Goal: Obtain resource: Download file/media

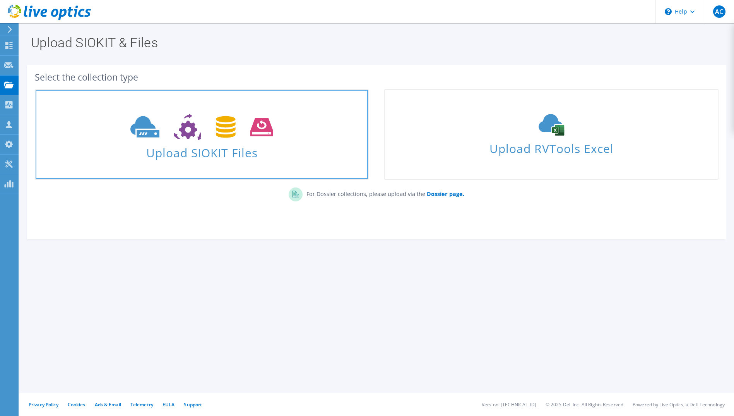
click at [228, 144] on span "Upload SIOKIT Files" at bounding box center [202, 150] width 332 height 17
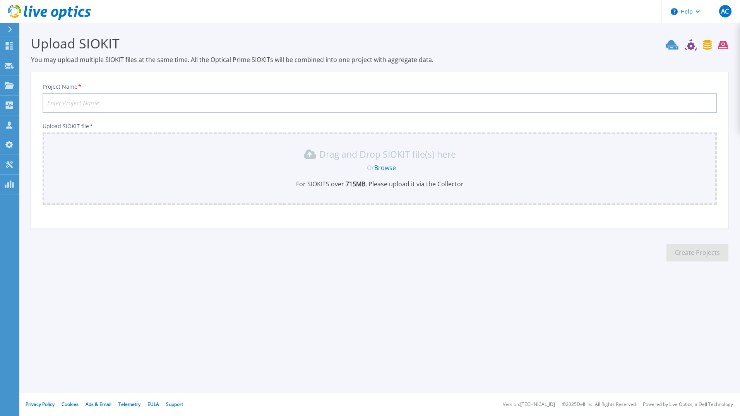
click at [158, 105] on input "Project Name *" at bounding box center [380, 102] width 674 height 19
type input "Comelit-VMware-2025-Rovetta"
click at [380, 170] on link "Browse" at bounding box center [385, 167] width 22 height 9
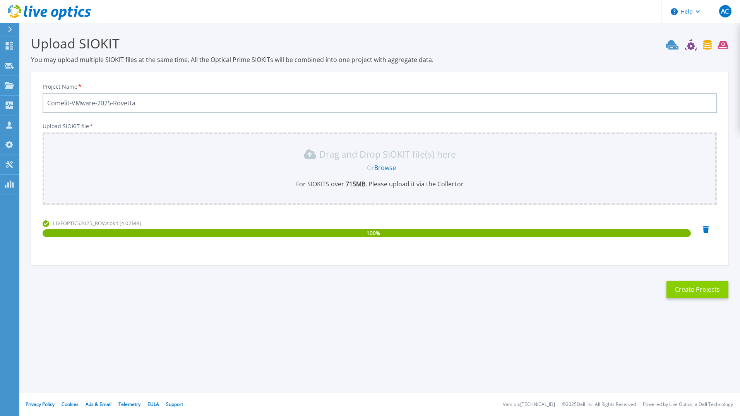
click at [686, 295] on button "Create Projects" at bounding box center [698, 289] width 62 height 17
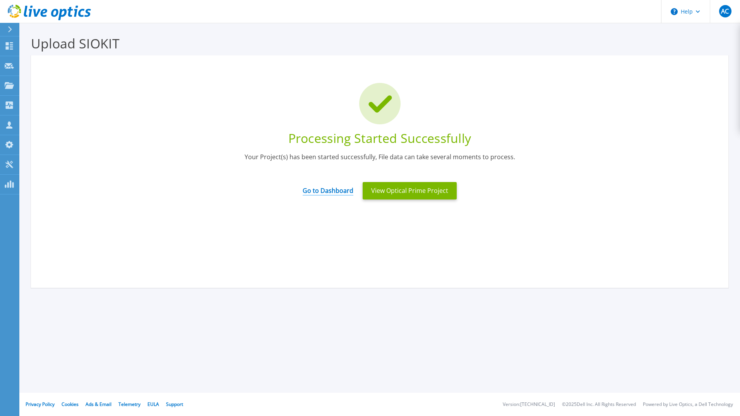
click at [337, 193] on link "Go to Dashboard" at bounding box center [328, 187] width 51 height 15
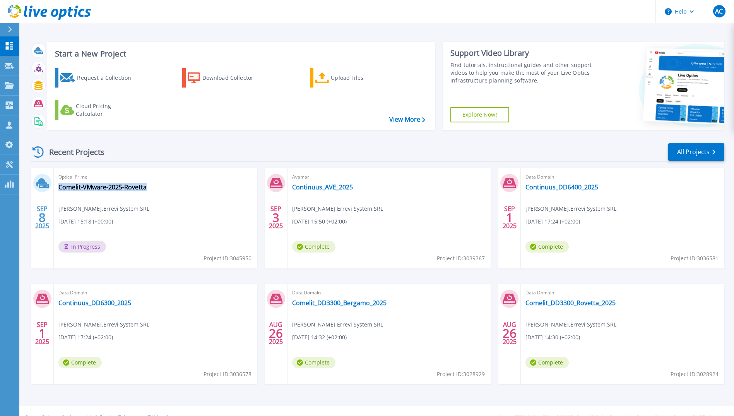
drag, startPoint x: 154, startPoint y: 186, endPoint x: 151, endPoint y: 189, distance: 4.1
click at [151, 189] on div "Optical Prime Comelit-VMware-2025-Rovetta [PERSON_NAME] , Errevi System SRL [DA…" at bounding box center [156, 218] width 204 height 100
drag, startPoint x: 151, startPoint y: 189, endPoint x: 144, endPoint y: 189, distance: 7.4
copy div "Comelit-VMware-2025-Rovetta"
click at [334, 79] on div "Upload Files" at bounding box center [362, 77] width 62 height 15
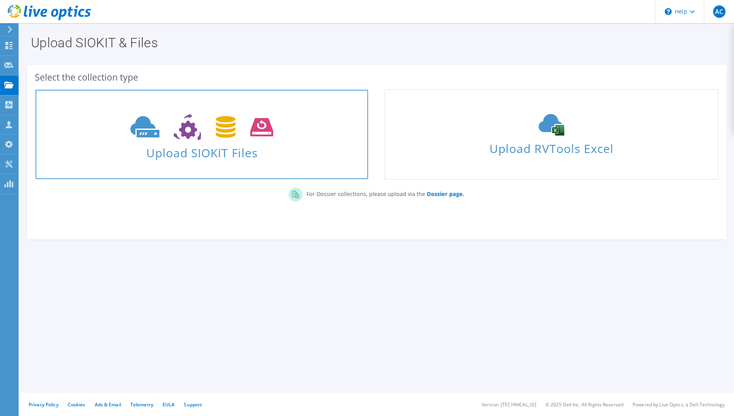
click at [315, 144] on span "Upload SIOKIT Files" at bounding box center [202, 150] width 332 height 17
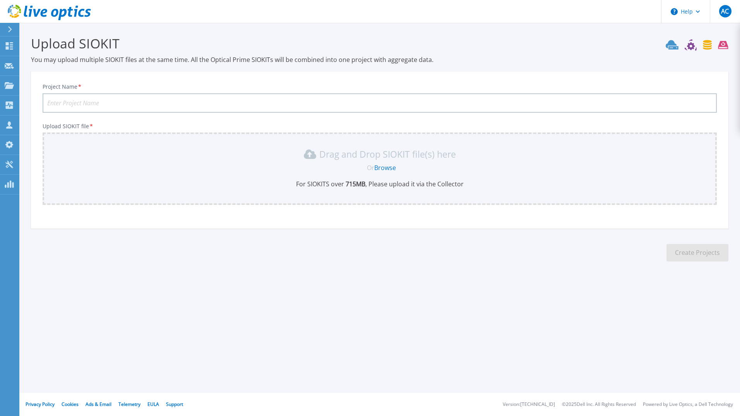
click at [176, 104] on input "Project Name *" at bounding box center [380, 102] width 674 height 19
paste input "Comelit-VMware-2025-Rovetta"
click at [129, 100] on input "Comelit-VMware-2025-Rovetta" at bounding box center [380, 102] width 674 height 19
type input "Comelit-VMware-2025-Bergamo"
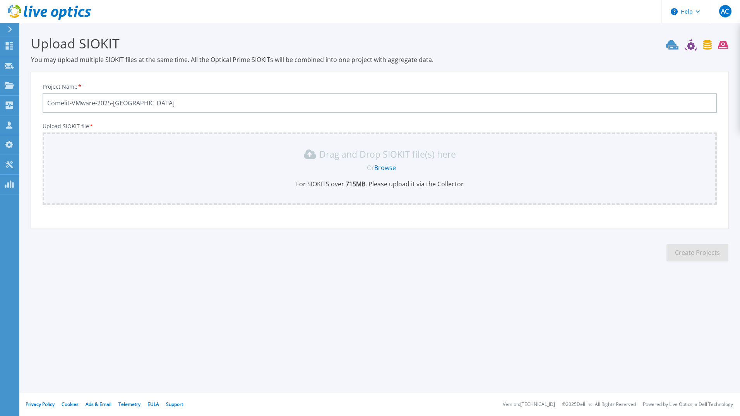
click at [384, 166] on link "Browse" at bounding box center [385, 167] width 22 height 9
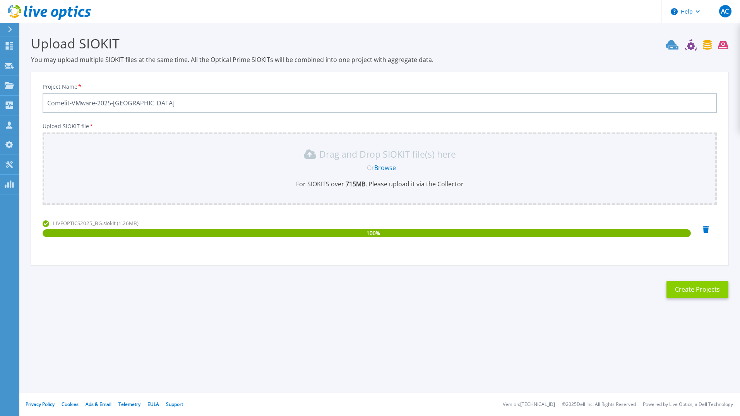
click at [680, 288] on button "Create Projects" at bounding box center [698, 289] width 62 height 17
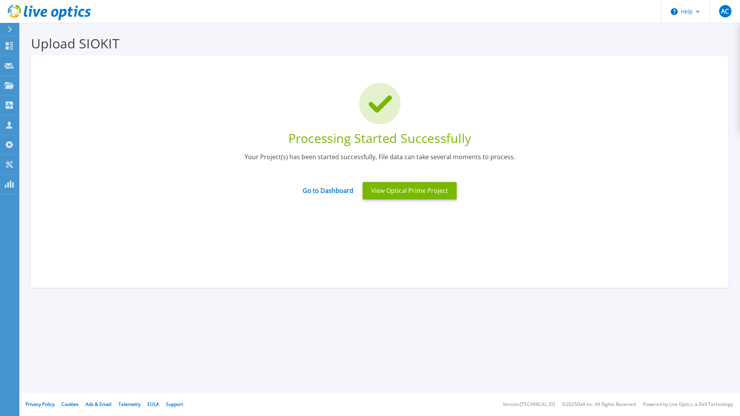
click at [570, 353] on div "Upload SIOKIT You may upload multiple SIOKIT files at the same time. All the Op…" at bounding box center [370, 184] width 740 height 368
click at [324, 187] on link "Go to Dashboard" at bounding box center [328, 187] width 51 height 15
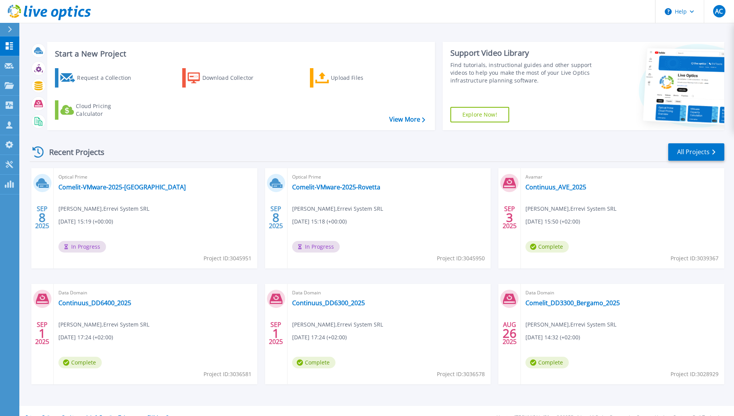
click at [374, 272] on div "SEP 8 2025 Optical Prime Comelit-VMware-2025-Bergamo Alan Calegari , Errevi Sys…" at bounding box center [374, 283] width 701 height 231
click at [10, 46] on icon at bounding box center [9, 45] width 9 height 7
click at [686, 153] on link "All Projects" at bounding box center [696, 151] width 56 height 17
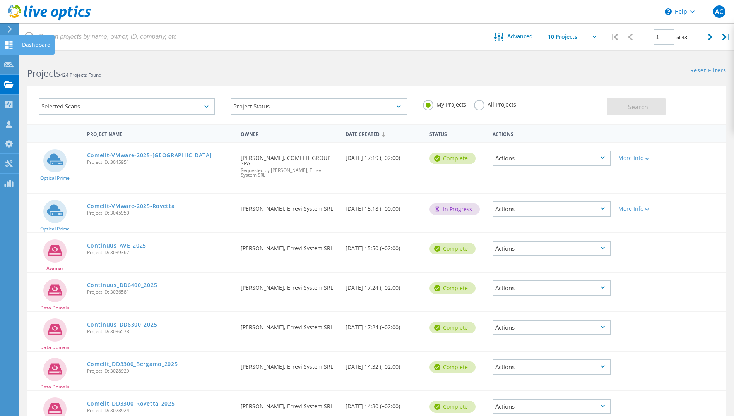
click at [11, 45] on icon at bounding box center [8, 44] width 9 height 7
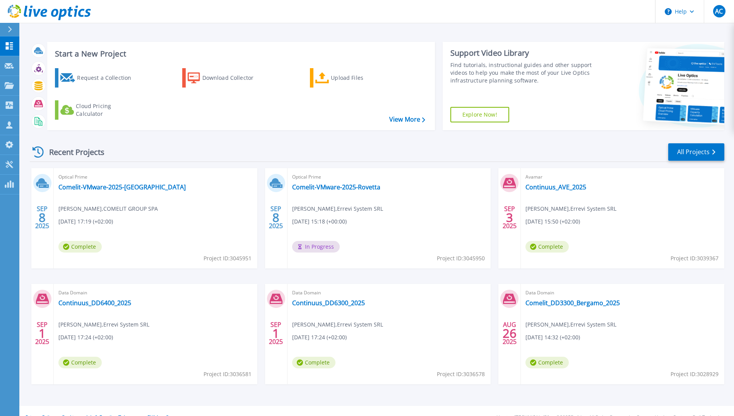
click at [132, 191] on div "Optical Prime Comelit-VMware-2025-Bergamo [PERSON_NAME] , COMELIT GROUP SPA [DA…" at bounding box center [156, 218] width 204 height 100
click at [132, 190] on link "Comelit-VMware-2025-[GEOGRAPHIC_DATA]" at bounding box center [121, 187] width 127 height 8
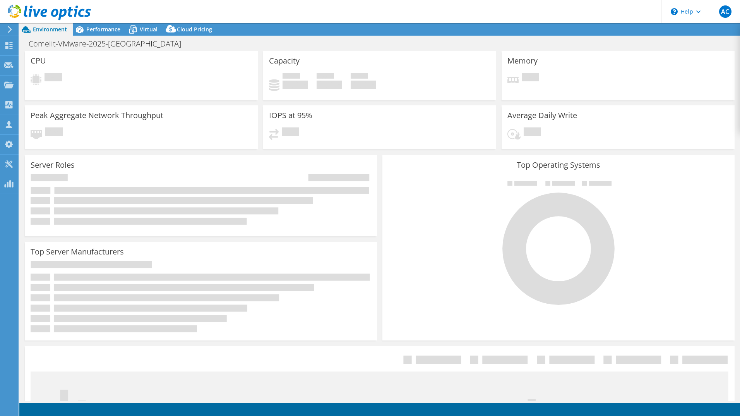
select select "USD"
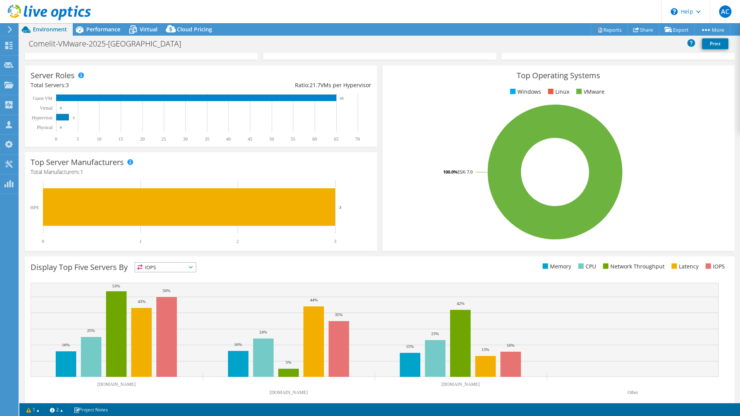
scroll to position [101, 0]
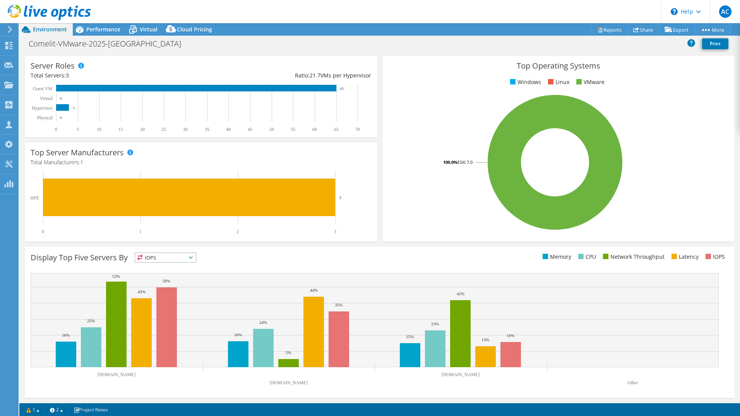
click at [182, 259] on span "IOPS" at bounding box center [165, 257] width 61 height 9
click at [369, 258] on div "Display Top Five Servers By IOPS IOPS" at bounding box center [205, 258] width 349 height 13
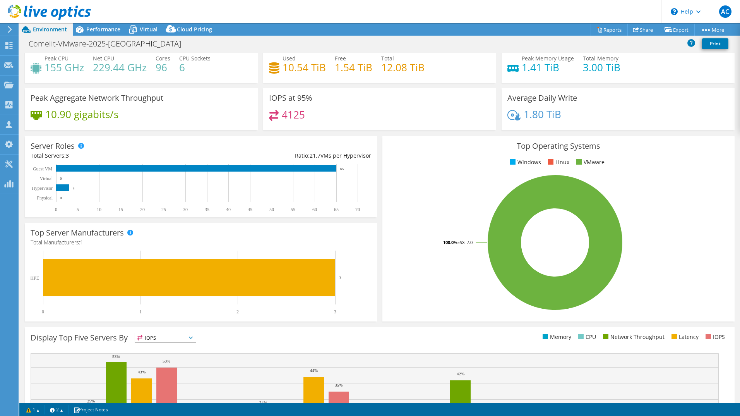
scroll to position [0, 0]
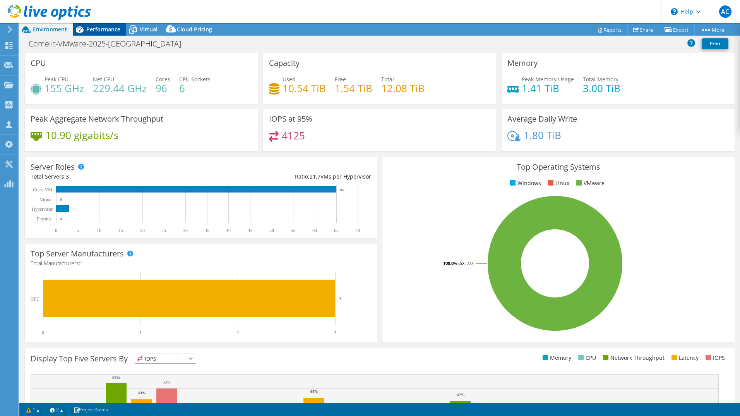
click at [111, 30] on span "Performance" at bounding box center [103, 29] width 34 height 7
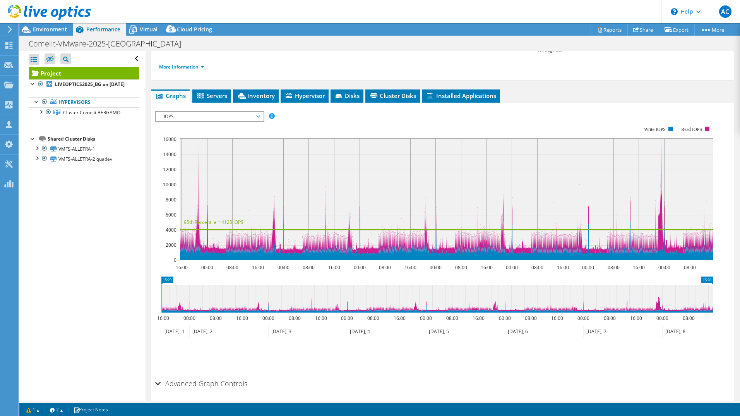
scroll to position [127, 0]
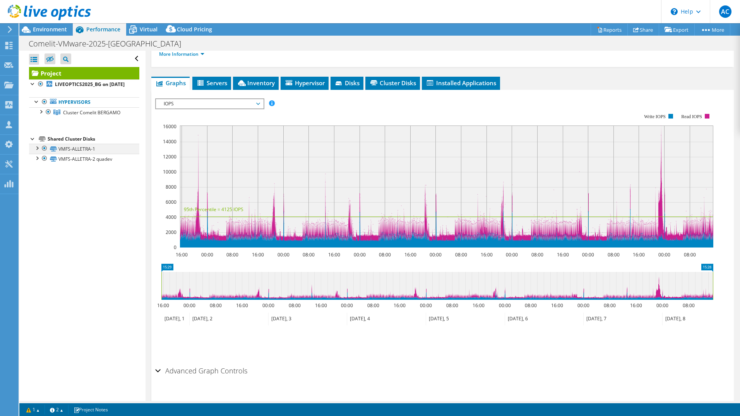
click at [40, 151] on div at bounding box center [37, 148] width 8 height 8
click at [33, 213] on div at bounding box center [37, 209] width 8 height 8
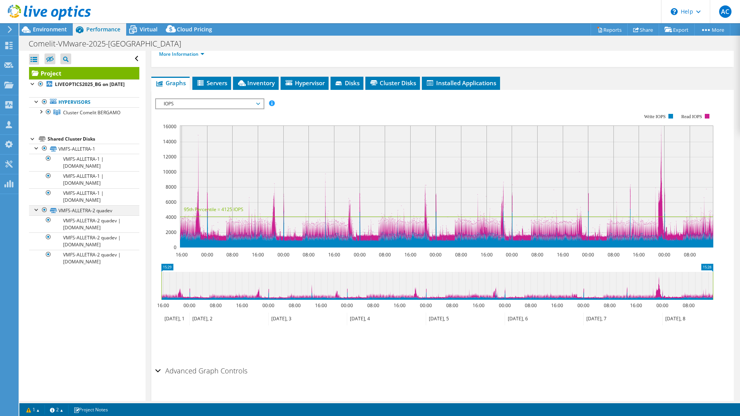
click at [35, 213] on div at bounding box center [37, 209] width 8 height 8
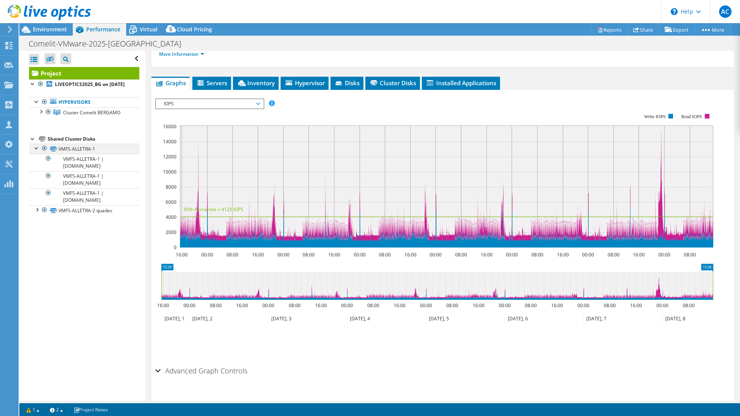
click at [35, 151] on div at bounding box center [37, 148] width 8 height 8
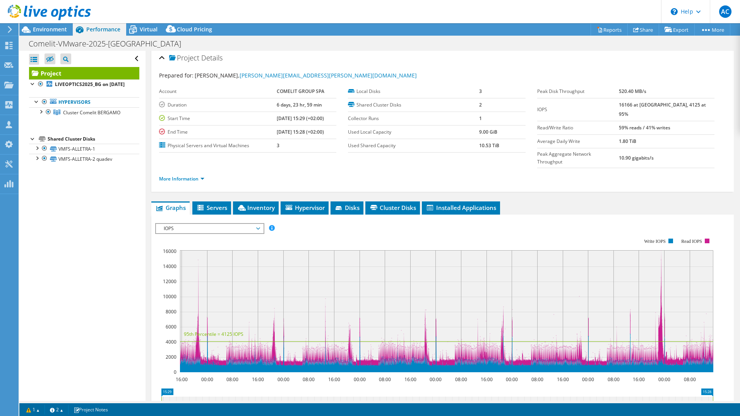
scroll to position [0, 0]
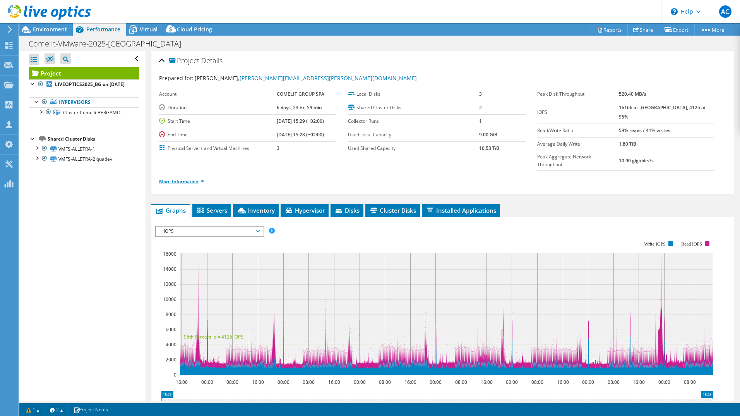
click at [196, 178] on link "More Information" at bounding box center [181, 181] width 45 height 7
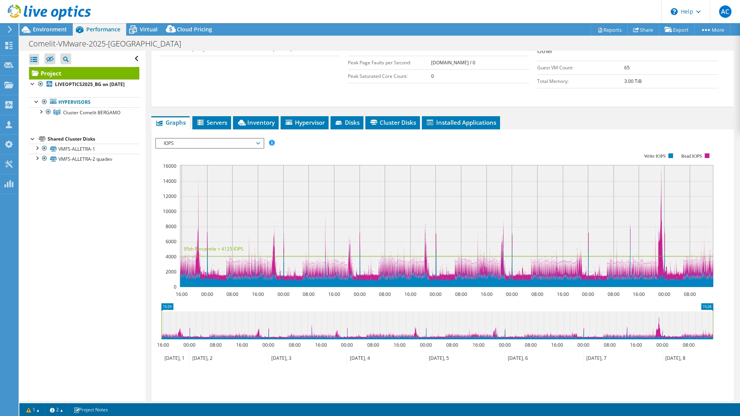
scroll to position [245, 0]
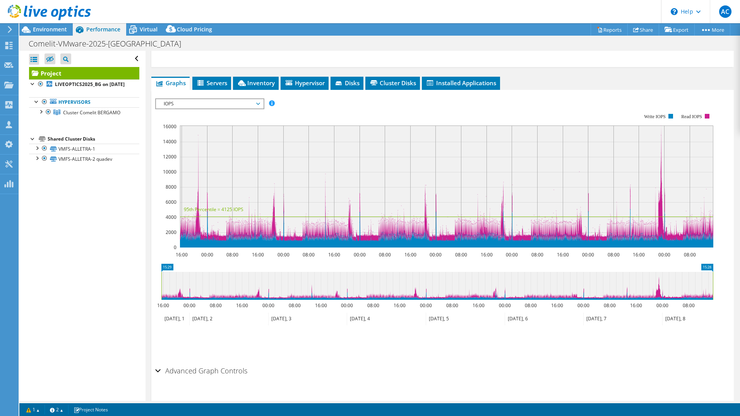
click at [260, 103] on icon at bounding box center [258, 104] width 4 height 2
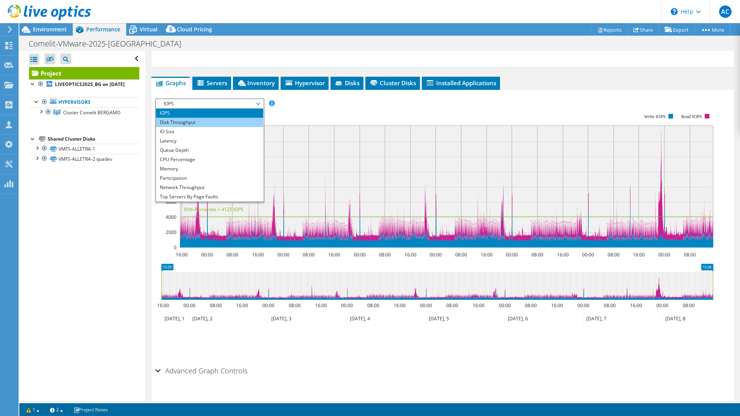
click at [227, 118] on li "Disk Throughput" at bounding box center [209, 122] width 107 height 9
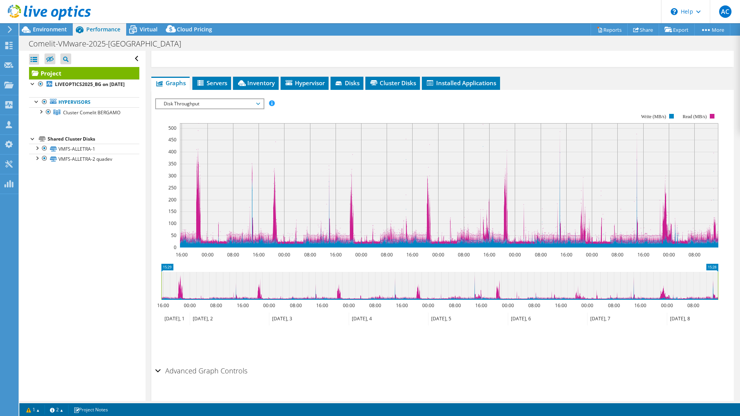
click at [255, 99] on span "Disk Throughput" at bounding box center [209, 103] width 99 height 9
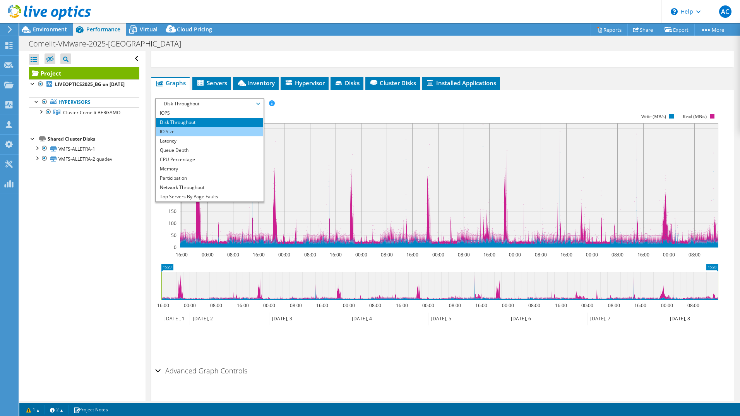
click at [251, 127] on li "IO Size" at bounding box center [209, 131] width 107 height 9
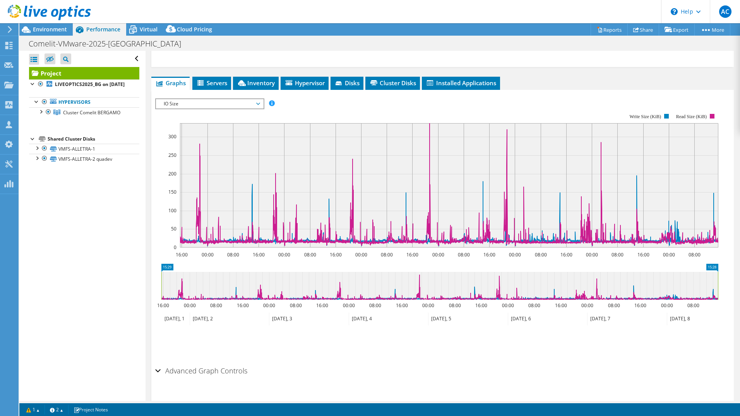
click at [260, 103] on icon at bounding box center [258, 104] width 4 height 2
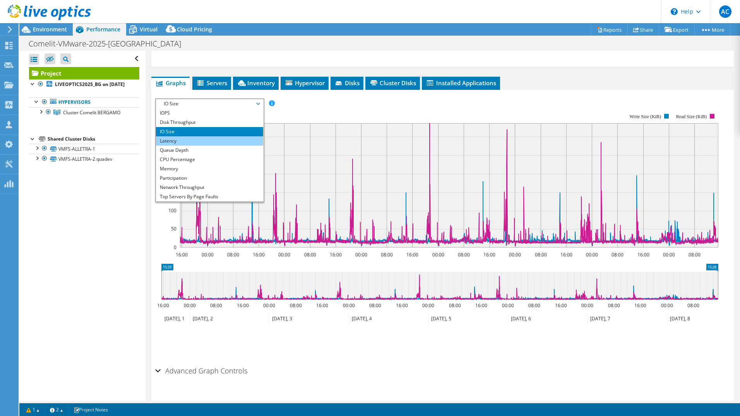
click at [246, 136] on li "Latency" at bounding box center [209, 140] width 107 height 9
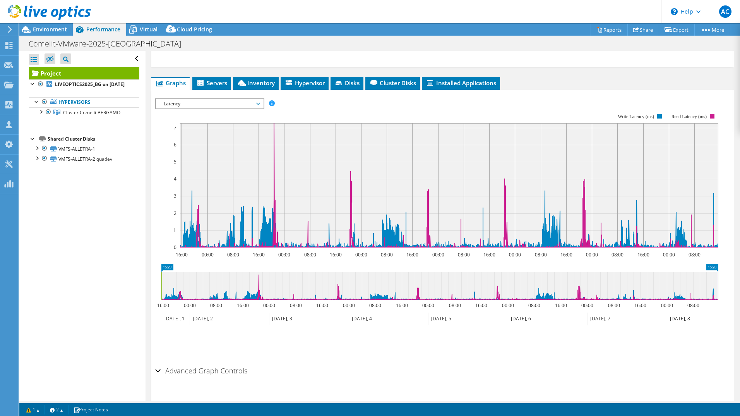
click at [259, 99] on span "Latency" at bounding box center [209, 103] width 99 height 9
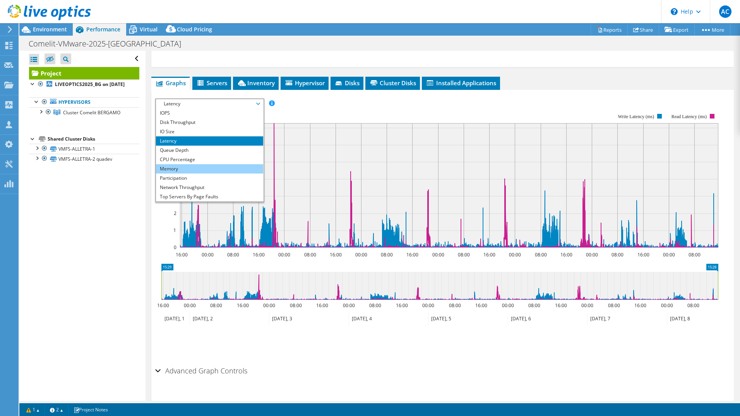
click at [242, 164] on li "Memory" at bounding box center [209, 168] width 107 height 9
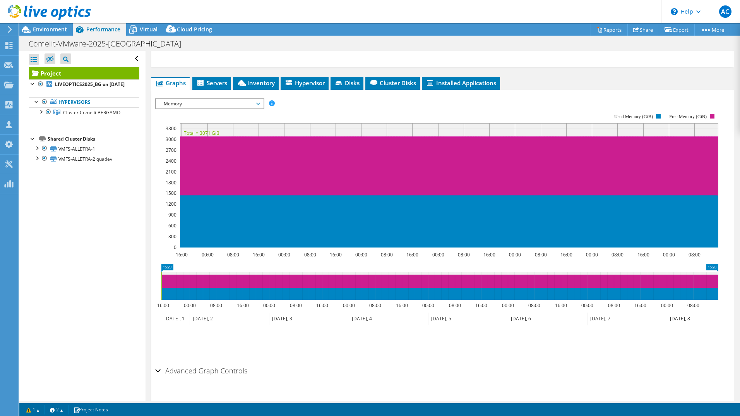
click at [258, 99] on span "Memory" at bounding box center [209, 103] width 99 height 9
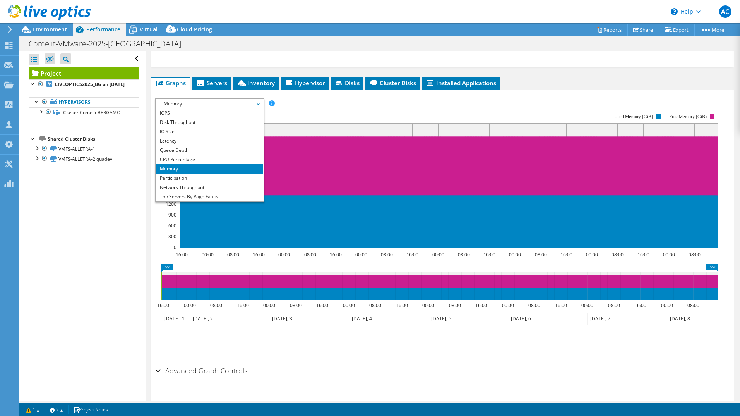
click at [308, 103] on rect at bounding box center [436, 180] width 563 height 155
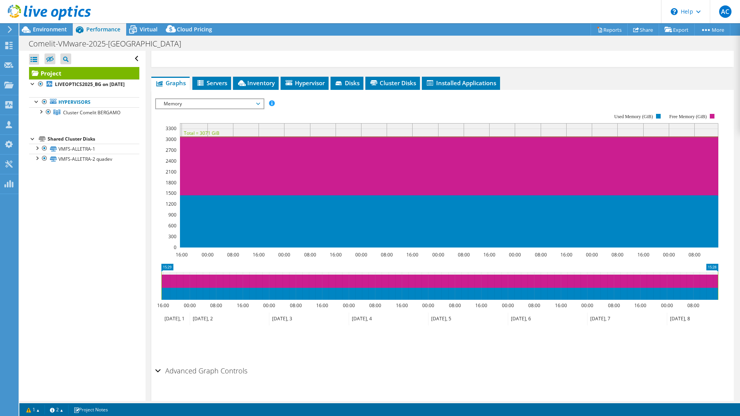
click at [259, 99] on span "Memory" at bounding box center [209, 103] width 99 height 9
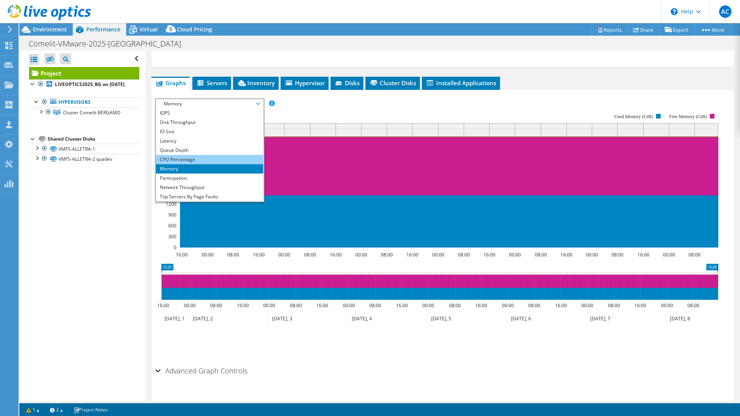
click at [220, 155] on li "CPU Percentage" at bounding box center [209, 159] width 107 height 9
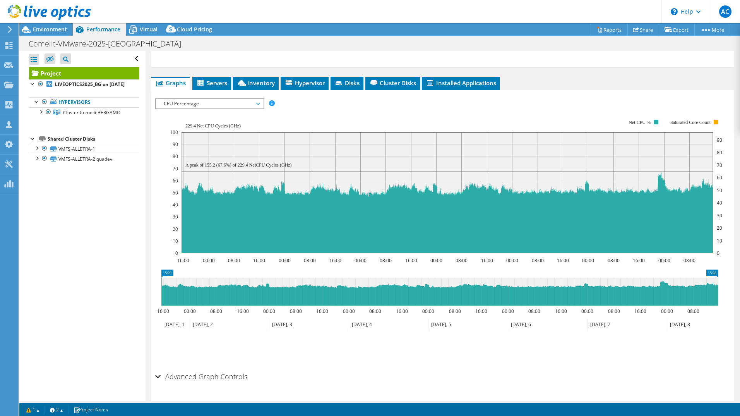
click at [190, 368] on h2 "Advanced Graph Controls" at bounding box center [201, 375] width 92 height 15
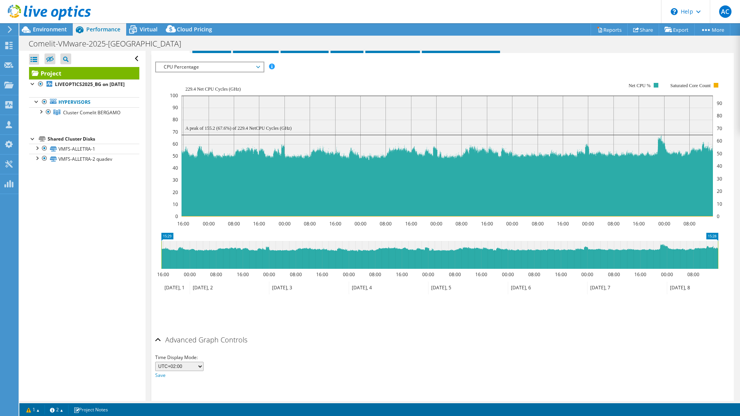
click at [195, 332] on h2 "Advanced Graph Controls" at bounding box center [201, 339] width 92 height 15
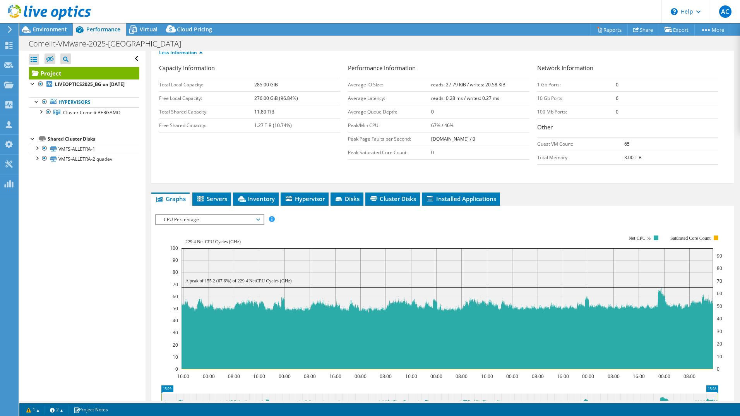
scroll to position [194, 0]
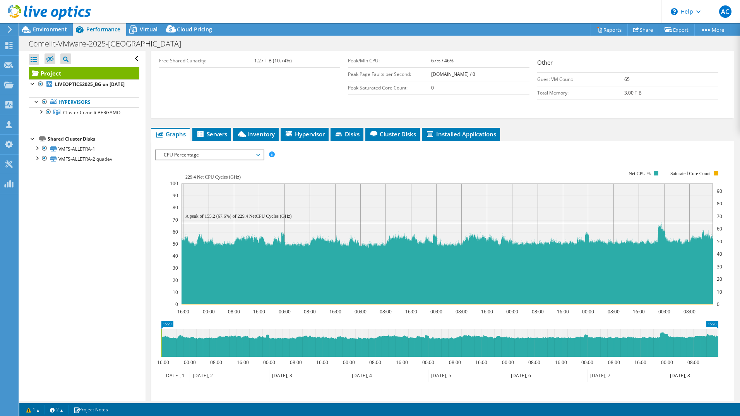
click at [260, 154] on icon at bounding box center [258, 155] width 4 height 2
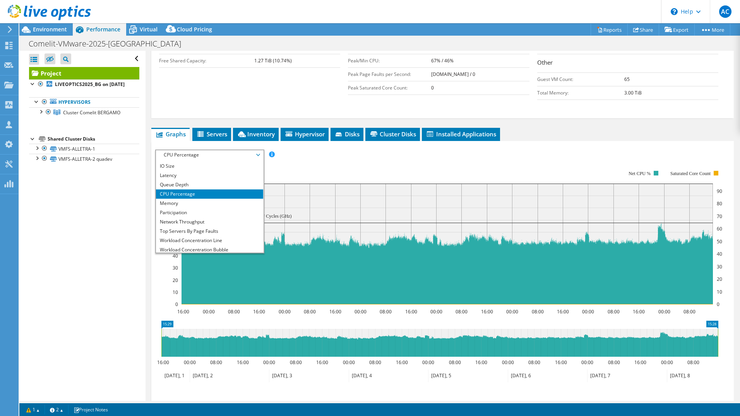
scroll to position [28, 0]
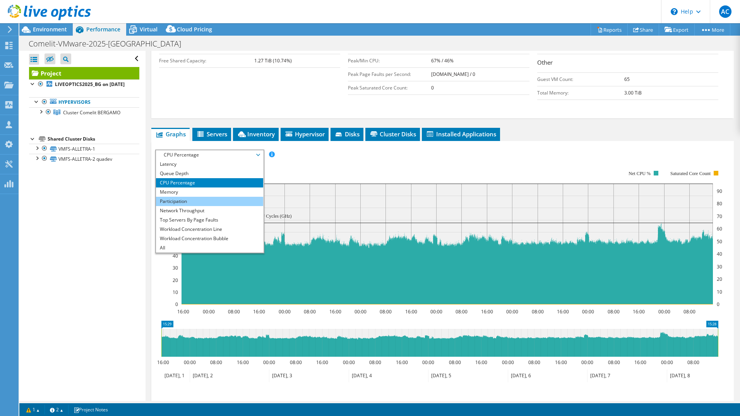
click at [183, 197] on li "Participation" at bounding box center [209, 201] width 107 height 9
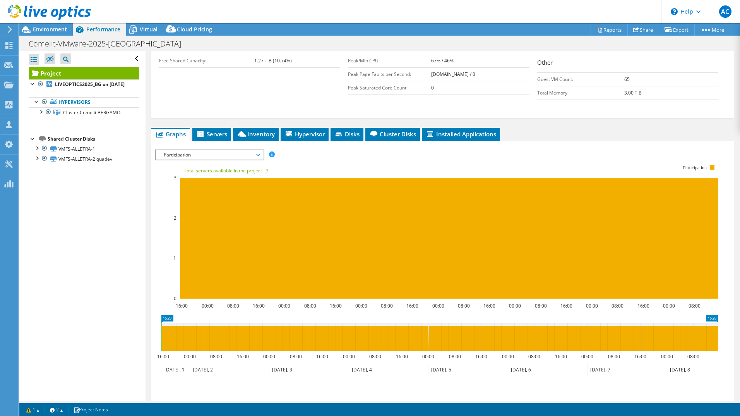
click at [256, 150] on span "Participation" at bounding box center [209, 154] width 99 height 9
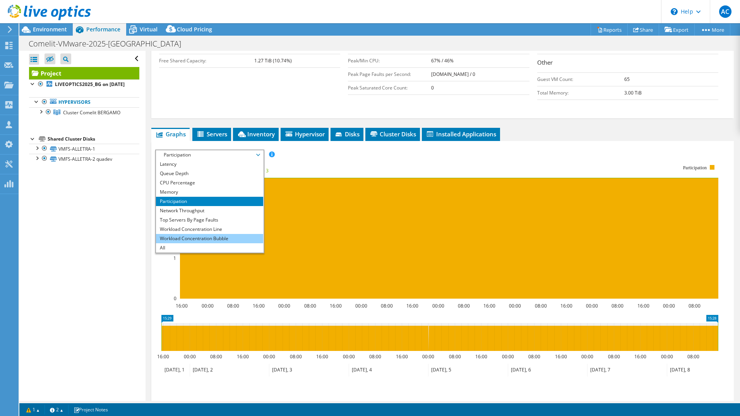
click at [178, 234] on li "Workload Concentration Bubble" at bounding box center [209, 238] width 107 height 9
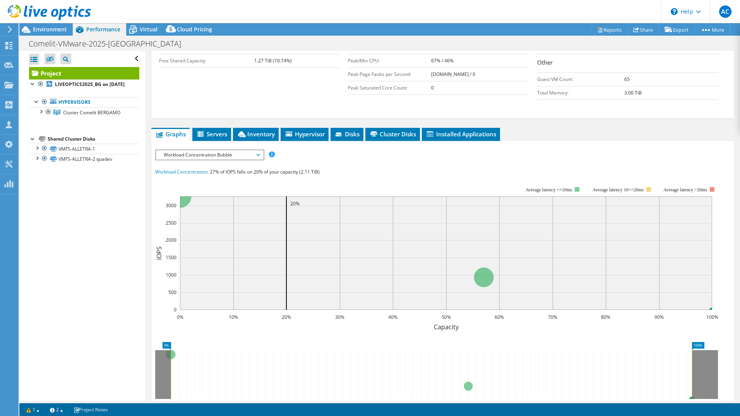
click at [205, 150] on span "Workload Concentration Bubble" at bounding box center [209, 154] width 99 height 9
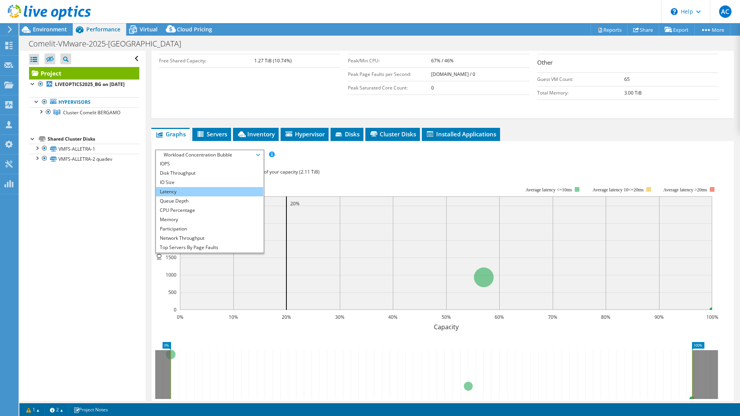
scroll to position [0, 0]
click at [173, 159] on li "IOPS" at bounding box center [209, 163] width 107 height 9
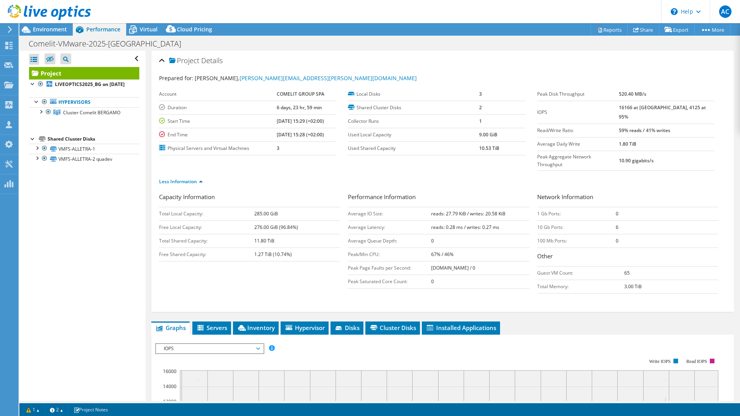
drag, startPoint x: 634, startPoint y: 121, endPoint x: 697, endPoint y: 122, distance: 63.1
click at [697, 123] on tr "Read/Write Ratio 59% reads / 41% writes" at bounding box center [625, 130] width 177 height 14
click at [149, 27] on span "Virtual" at bounding box center [149, 29] width 18 height 7
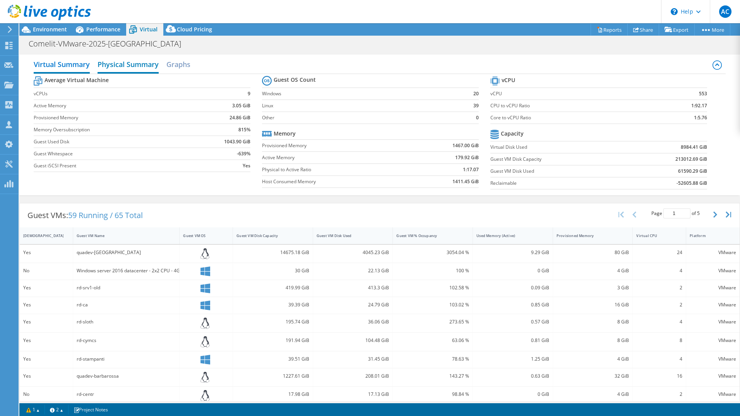
click at [132, 69] on h2 "Physical Summary" at bounding box center [128, 65] width 61 height 17
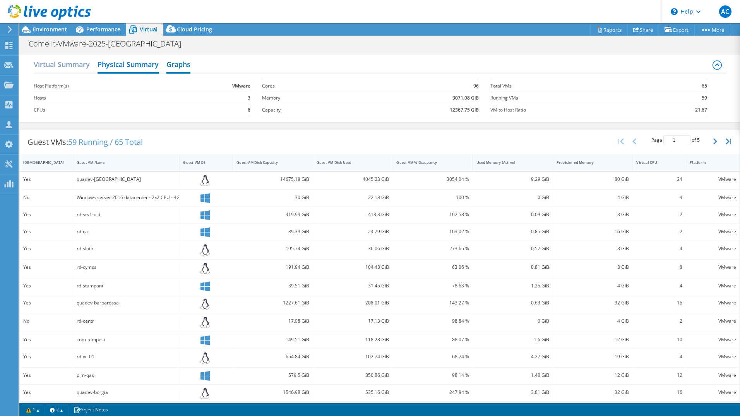
click at [183, 67] on h2 "Graphs" at bounding box center [178, 65] width 24 height 17
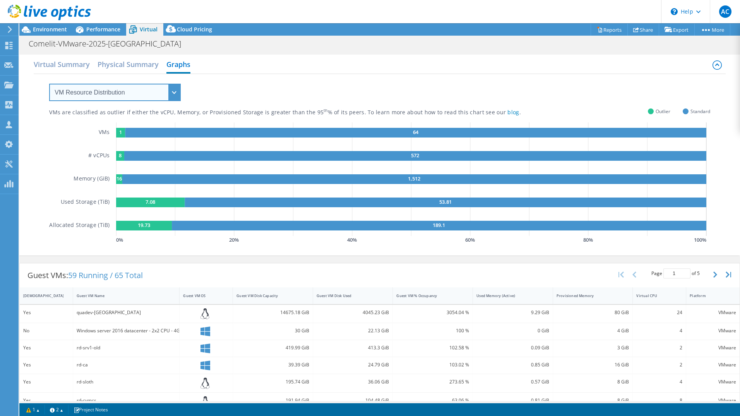
click at [144, 91] on select "VM Resource Distribution Provisioning Contrast Over Provisioning" at bounding box center [115, 92] width 132 height 17
click at [49, 84] on select "VM Resource Distribution Provisioning Contrast Over Provisioning" at bounding box center [115, 92] width 132 height 17
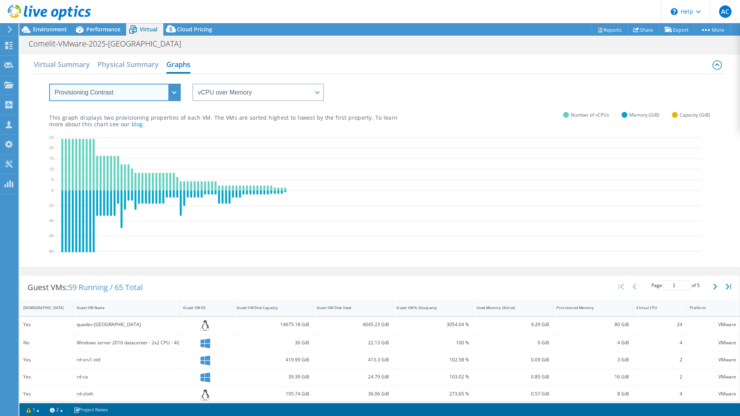
click at [147, 93] on select "VM Resource Distribution Provisioning Contrast Over Provisioning" at bounding box center [115, 92] width 132 height 17
select select "Over Provisioning"
click at [49, 84] on select "VM Resource Distribution Provisioning Contrast Over Provisioning" at bounding box center [115, 92] width 132 height 17
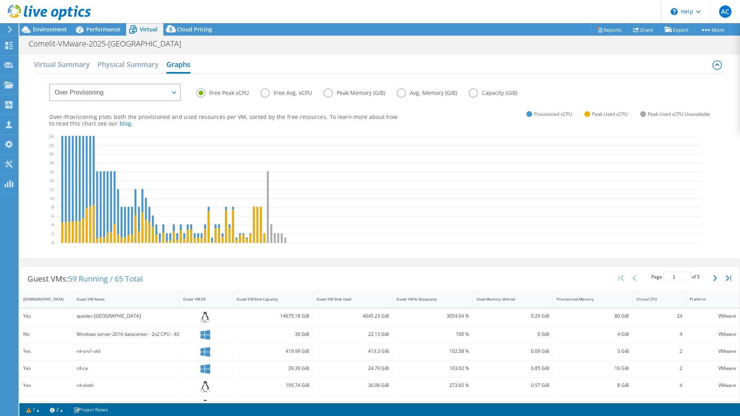
click at [262, 94] on label "Free Avg. vCPU" at bounding box center [291, 92] width 63 height 9
click at [0, 0] on input "Free Avg. vCPU" at bounding box center [0, 0] width 0 height 0
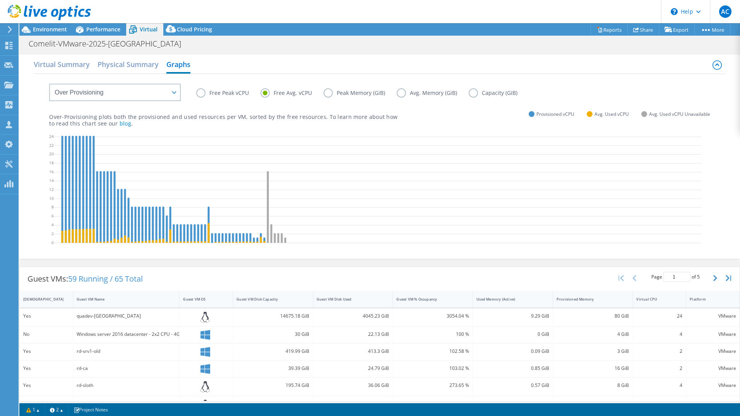
click at [263, 94] on label "Free Avg. vCPU" at bounding box center [291, 92] width 63 height 9
click at [0, 0] on input "Free Avg. vCPU" at bounding box center [0, 0] width 0 height 0
click at [329, 93] on label "Peak Memory (GiB)" at bounding box center [360, 92] width 73 height 9
click at [0, 0] on input "Peak Memory (GiB)" at bounding box center [0, 0] width 0 height 0
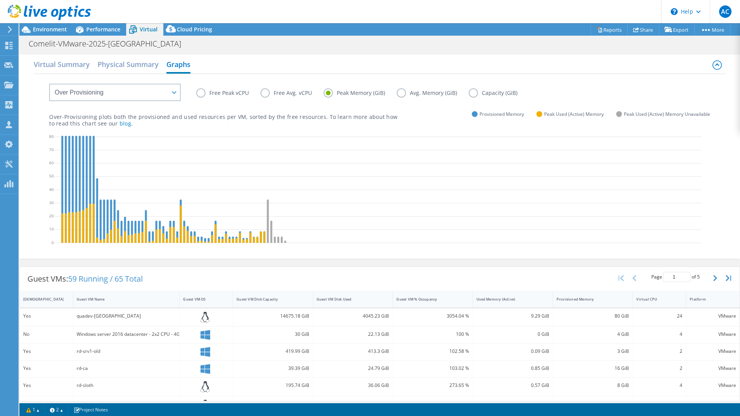
click at [403, 92] on label "Avg. Memory (GiB)" at bounding box center [433, 92] width 72 height 9
click at [0, 0] on input "Avg. Memory (GiB)" at bounding box center [0, 0] width 0 height 0
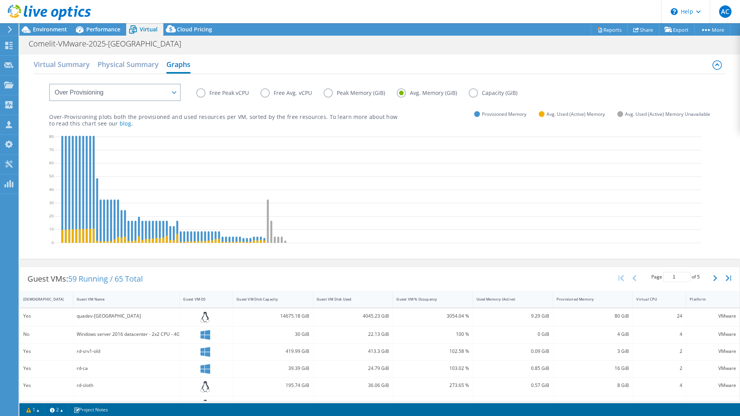
click at [403, 92] on label "Avg. Memory (GiB)" at bounding box center [433, 92] width 72 height 9
click at [0, 0] on input "Avg. Memory (GiB)" at bounding box center [0, 0] width 0 height 0
click at [475, 91] on label "Capacity (GiB)" at bounding box center [499, 92] width 60 height 9
click at [0, 0] on input "Capacity (GiB)" at bounding box center [0, 0] width 0 height 0
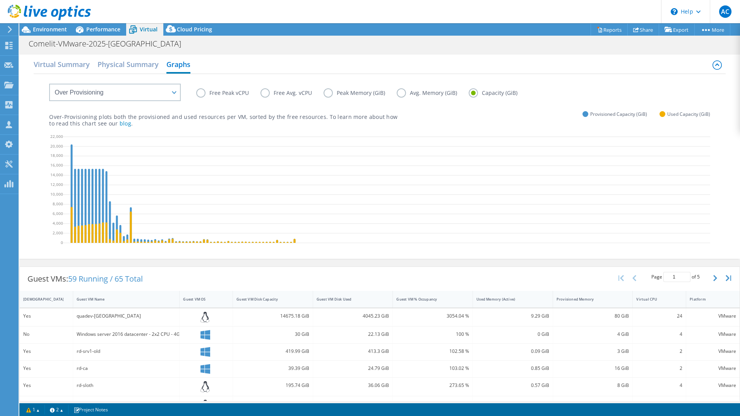
click at [202, 94] on label "Free Peak vCPU" at bounding box center [228, 92] width 64 height 9
click at [0, 0] on input "Free Peak vCPU" at bounding box center [0, 0] width 0 height 0
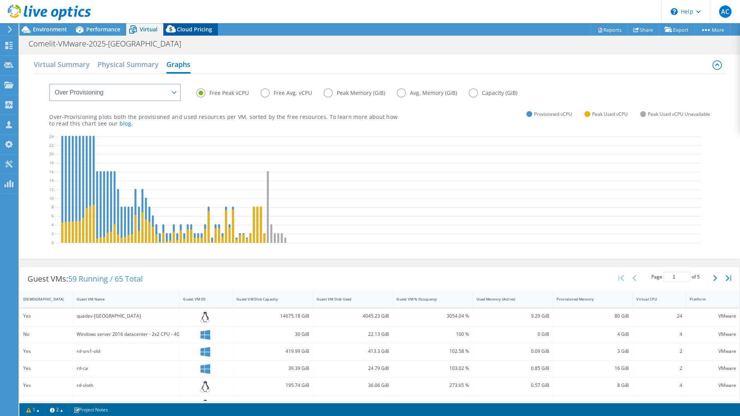
click at [208, 32] on span "Cloud Pricing" at bounding box center [194, 29] width 35 height 7
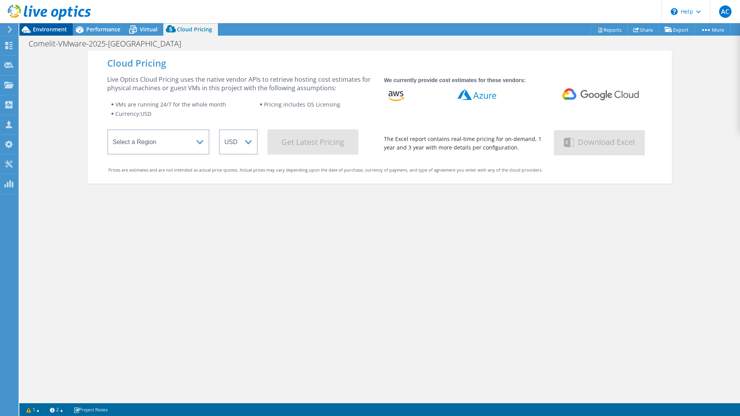
click at [48, 32] on span "Environment" at bounding box center [50, 29] width 34 height 7
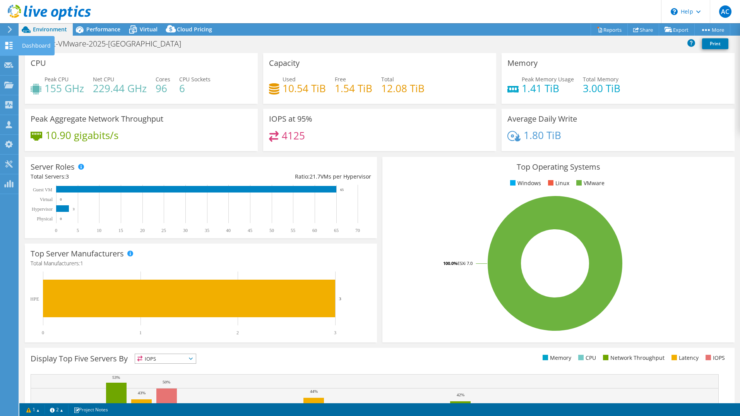
click at [8, 50] on div at bounding box center [8, 46] width 9 height 9
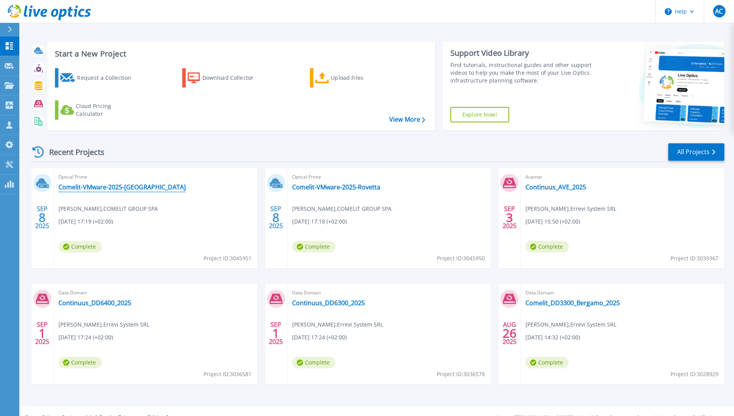
click at [137, 187] on link "Comelit-VMware-2025-[GEOGRAPHIC_DATA]" at bounding box center [121, 187] width 127 height 8
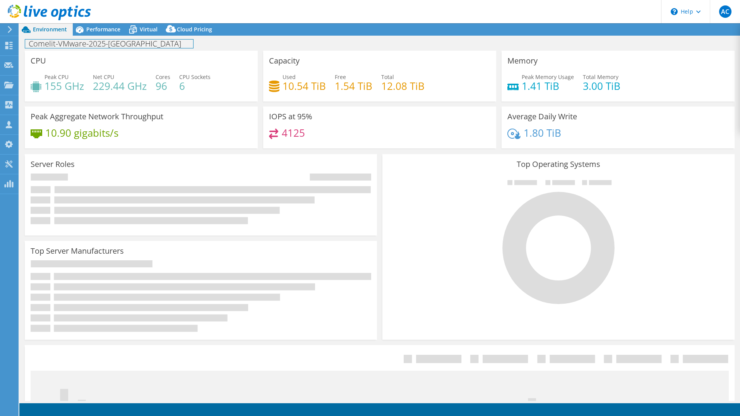
click at [141, 43] on h1 "Comelit-VMware-2025-[GEOGRAPHIC_DATA]" at bounding box center [109, 43] width 168 height 9
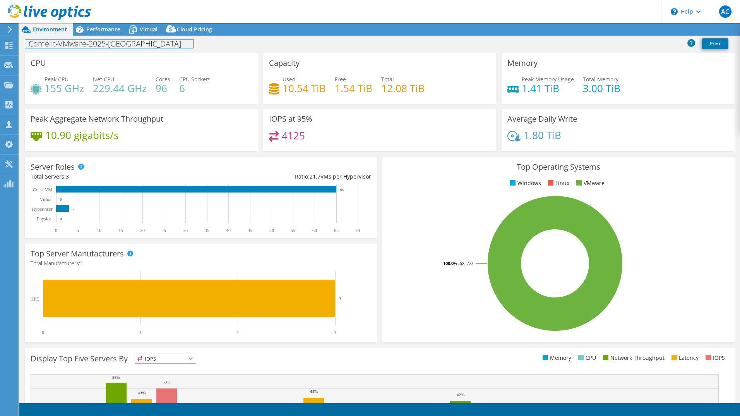
click at [59, 42] on h1 "Comelit-VMware-2025-[GEOGRAPHIC_DATA]" at bounding box center [109, 43] width 168 height 9
click at [91, 44] on h1 "Comelit_VMware-2025-[GEOGRAPHIC_DATA]" at bounding box center [109, 43] width 169 height 9
click at [111, 43] on h1 "Comelit_VMware_2025-[GEOGRAPHIC_DATA]" at bounding box center [110, 43] width 170 height 9
drag, startPoint x: 112, startPoint y: 42, endPoint x: 139, endPoint y: 43, distance: 27.1
click at [139, 43] on h1 "Comelit_VMware_2025-Bergamo" at bounding box center [110, 43] width 170 height 9
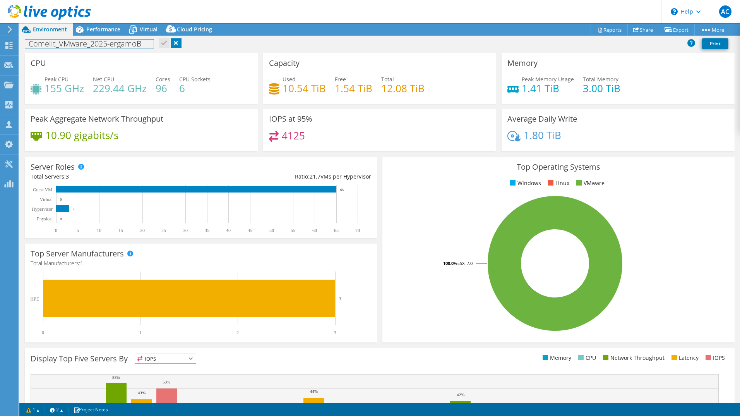
click at [128, 43] on h1 "Comelit_VMware_2025-ergamo B" at bounding box center [89, 43] width 129 height 9
drag, startPoint x: 142, startPoint y: 43, endPoint x: 112, endPoint y: 43, distance: 29.8
click at [112, 43] on h1 "Comelit_VMware_2025-ergamo B" at bounding box center [89, 43] width 129 height 9
click at [138, 43] on h1 "Comelit_VMware_2025-ergamo B" at bounding box center [89, 43] width 129 height 9
click at [163, 45] on link at bounding box center [164, 43] width 11 height 10
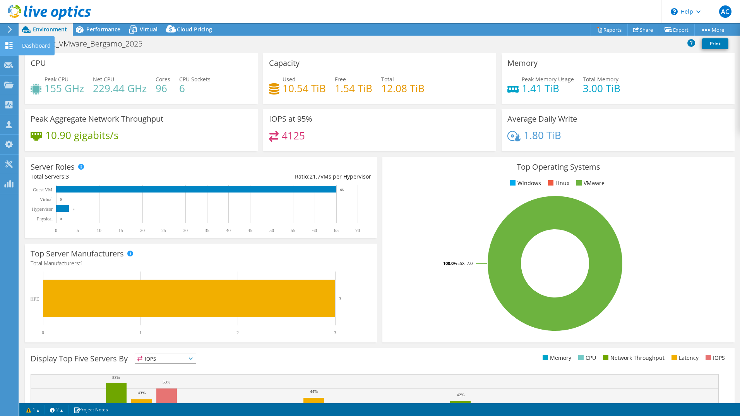
click at [7, 42] on icon at bounding box center [8, 45] width 9 height 7
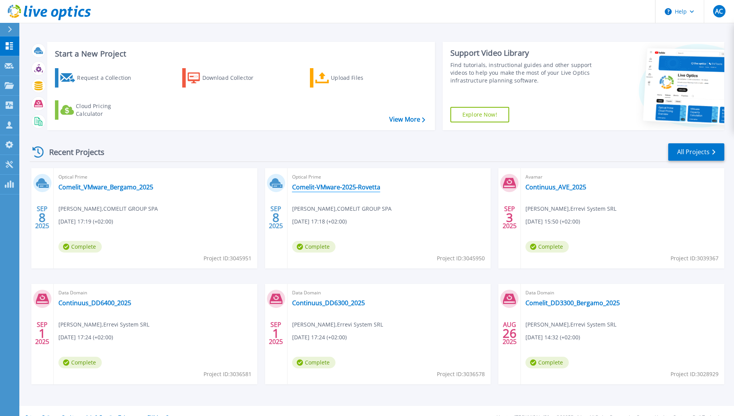
click at [336, 186] on link "Comelit-VMware-2025-Rovetta" at bounding box center [336, 187] width 88 height 8
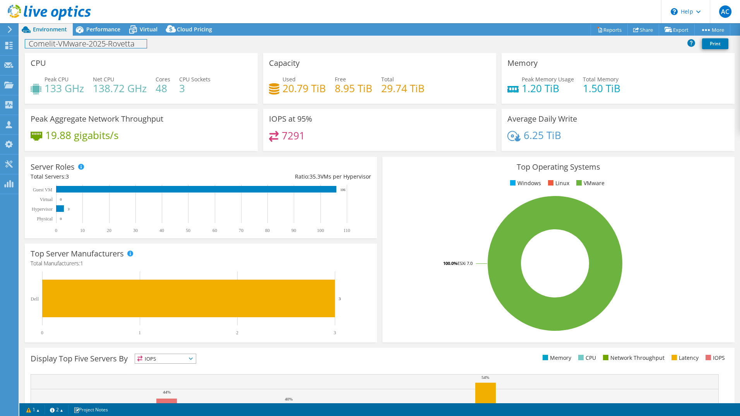
click at [134, 45] on h1 "Comelit-VMware-2025-Rovetta" at bounding box center [86, 43] width 122 height 9
click at [112, 43] on h1 "Comelit-VMware-2025-Rovetta" at bounding box center [86, 43] width 122 height 9
click at [143, 41] on h1 "Comelit_VMware_Rovetta _2025" at bounding box center [87, 43] width 124 height 9
click at [161, 45] on div "Comelit_VMware_Rovetta _2025 Print" at bounding box center [379, 43] width 721 height 14
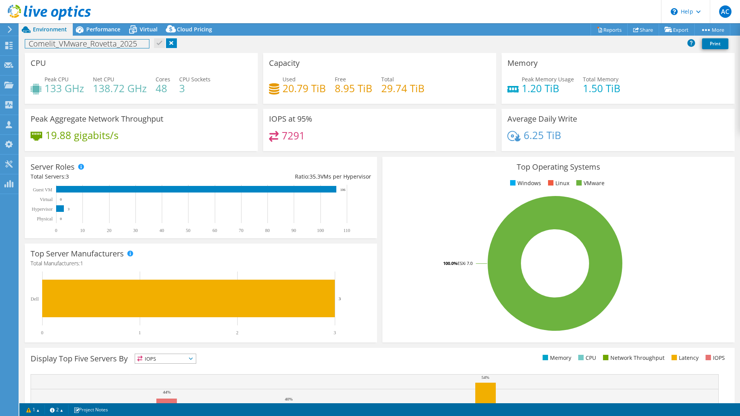
click at [143, 51] on div "Comelit_VMware_Rovetta _2025 Print" at bounding box center [379, 44] width 721 height 17
click at [141, 50] on div "Comelit-VMware-2025-Rovetta Print" at bounding box center [379, 43] width 721 height 14
click at [134, 55] on div "CPU Peak CPU 133 GHz Net CPU 138.72 GHz Cores 48 CPU Sockets 3" at bounding box center [141, 78] width 233 height 51
click at [59, 44] on h1 "Comelit-VMware-2025-Rovetta" at bounding box center [86, 43] width 122 height 9
click at [120, 45] on h1 "Comelit-VMware-2025-Rovetta" at bounding box center [86, 43] width 122 height 9
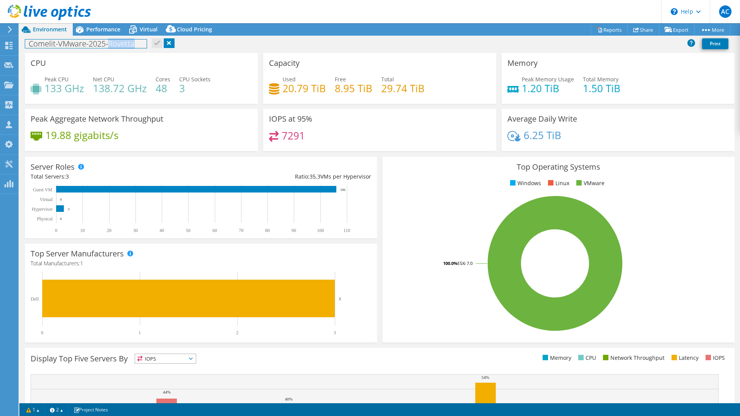
click at [120, 45] on h1 "Comelit-VMware-2025-Rovetta" at bounding box center [86, 43] width 122 height 9
click at [88, 43] on h1 "Comelit-VMware-2025-" at bounding box center [72, 43] width 95 height 9
click at [136, 41] on h1 "Comelit-VMware-Rovetta_ 2025-" at bounding box center [87, 43] width 125 height 9
click at [88, 43] on h1 "Comelit-VMware-Rovetta_ 2025" at bounding box center [86, 43] width 122 height 9
click at [60, 44] on h1 "Comelit-VMware_Rovetta_ 2025" at bounding box center [86, 43] width 123 height 9
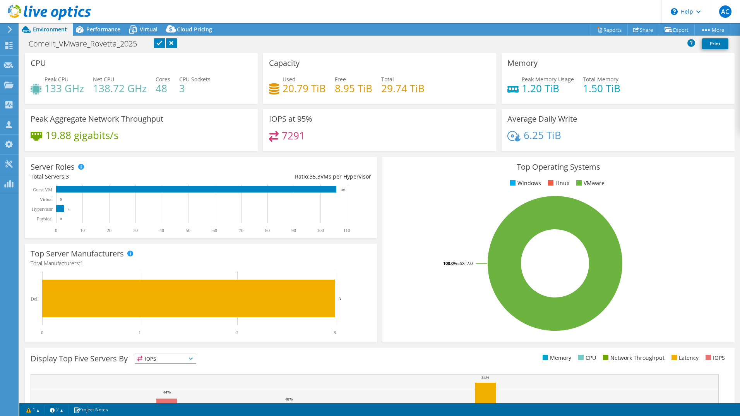
click at [156, 44] on link at bounding box center [159, 43] width 11 height 10
click at [9, 47] on icon at bounding box center [8, 45] width 9 height 7
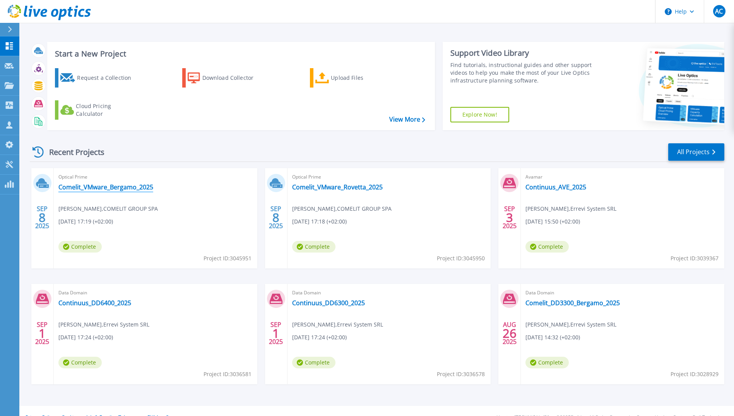
click at [142, 186] on link "Comelit_VMware_Bergamo_2025" at bounding box center [105, 187] width 95 height 8
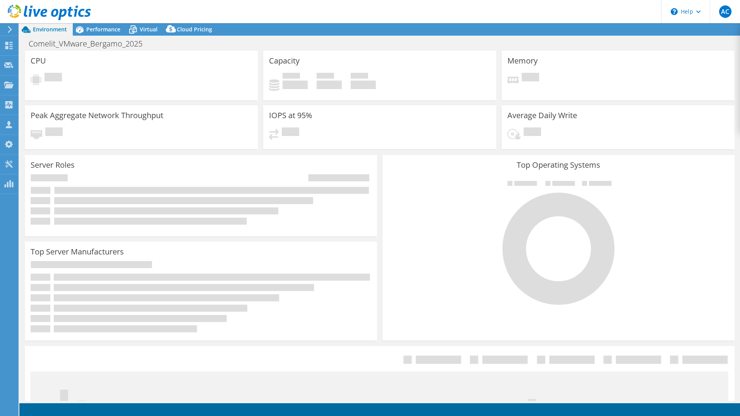
select select "USD"
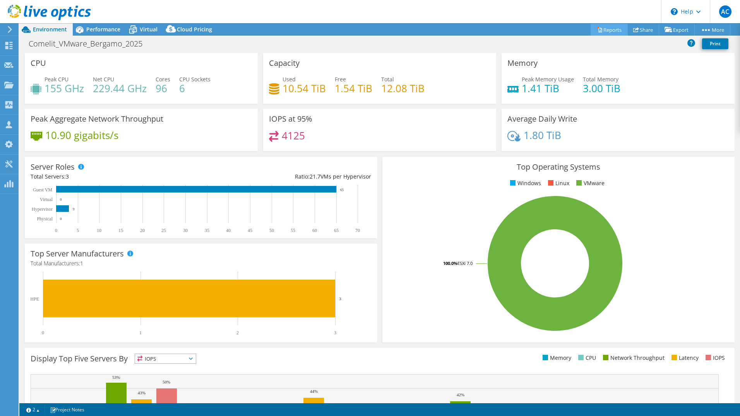
click at [607, 30] on link "Reports" at bounding box center [609, 30] width 37 height 12
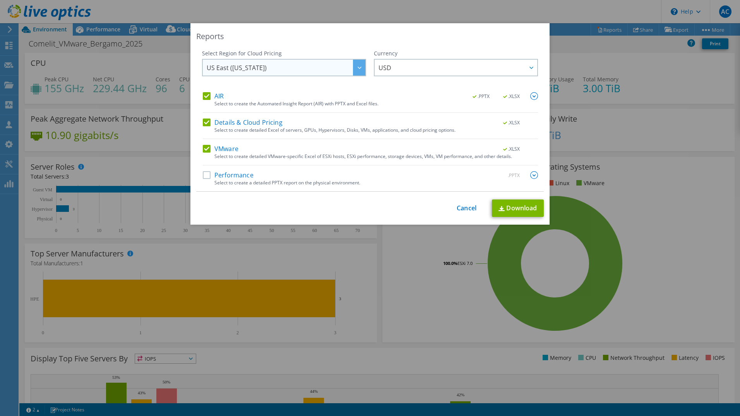
click at [356, 69] on div at bounding box center [359, 68] width 12 height 16
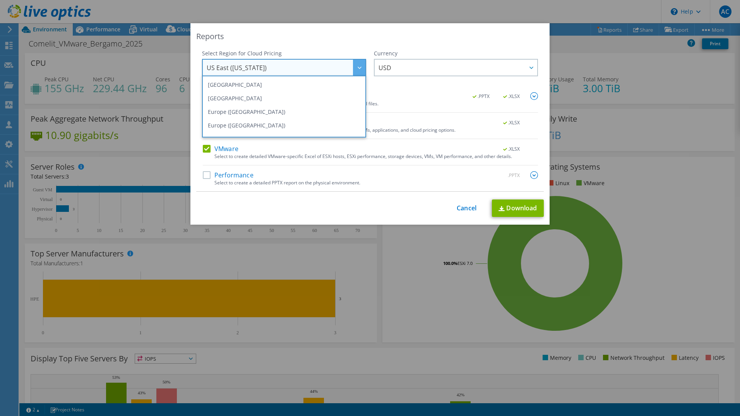
scroll to position [77, 0]
click at [284, 100] on li "Europe (Frankfurt)" at bounding box center [284, 102] width 160 height 14
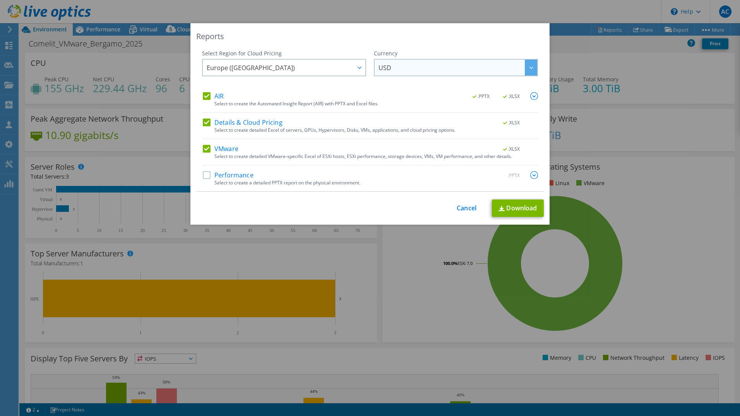
click at [417, 73] on span "USD" at bounding box center [458, 68] width 159 height 16
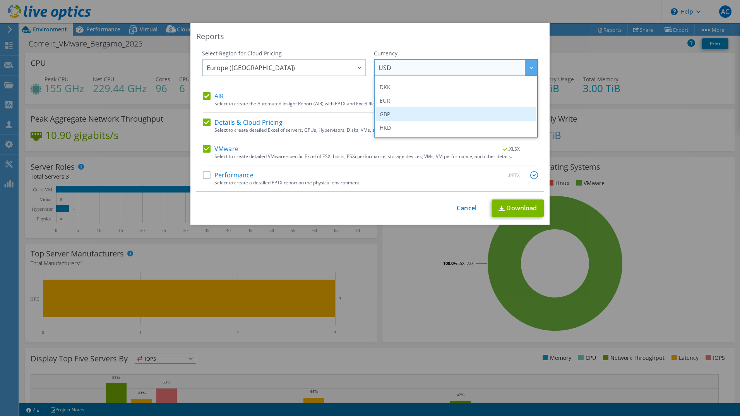
scroll to position [93, 0]
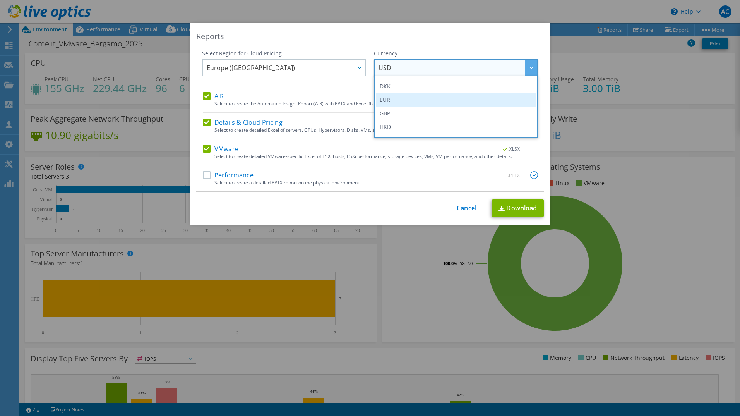
click at [466, 103] on li "EUR" at bounding box center [456, 100] width 160 height 14
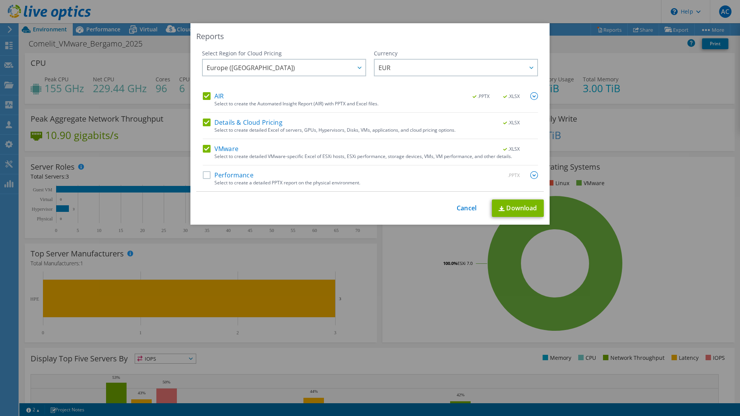
click at [204, 173] on label "Performance" at bounding box center [228, 175] width 51 height 8
click at [0, 0] on input "Performance" at bounding box center [0, 0] width 0 height 0
click at [533, 175] on img at bounding box center [534, 175] width 8 height 8
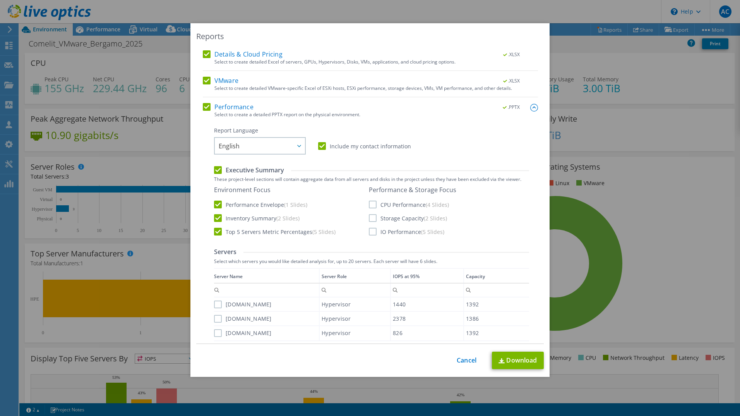
scroll to position [116, 0]
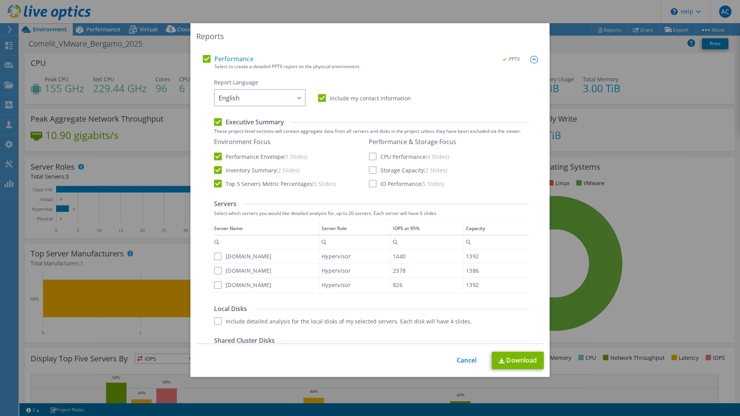
click at [372, 156] on label "CPU Performance (4 Slides)" at bounding box center [409, 157] width 80 height 8
click at [0, 0] on input "CPU Performance (4 Slides)" at bounding box center [0, 0] width 0 height 0
click at [369, 171] on label "Storage Capacity (2 Slides)" at bounding box center [408, 170] width 78 height 8
click at [0, 0] on input "Storage Capacity (2 Slides)" at bounding box center [0, 0] width 0 height 0
click at [370, 180] on label "IO Performance (5 Slides)" at bounding box center [406, 184] width 75 height 8
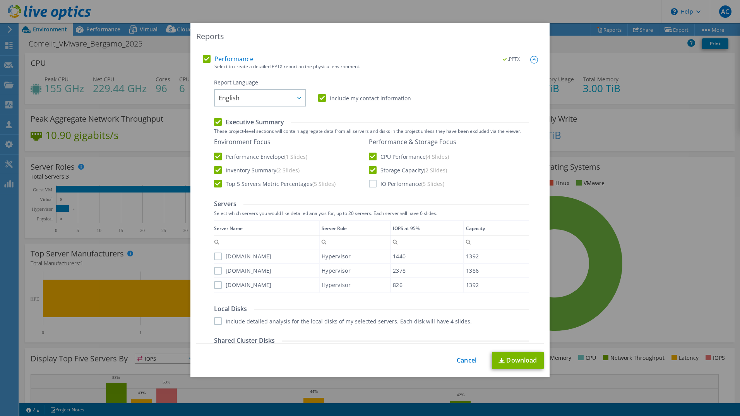
click at [0, 0] on input "IO Performance (5 Slides)" at bounding box center [0, 0] width 0 height 0
click at [218, 256] on label "rdbg-esx-05.comelit.it" at bounding box center [243, 256] width 58 height 8
click at [0, 0] on input "rdbg-esx-05.comelit.it" at bounding box center [0, 0] width 0 height 0
click at [215, 269] on label "rdbg-esx-04.comelit.it" at bounding box center [243, 271] width 58 height 8
click at [0, 0] on input "rdbg-esx-04.comelit.it" at bounding box center [0, 0] width 0 height 0
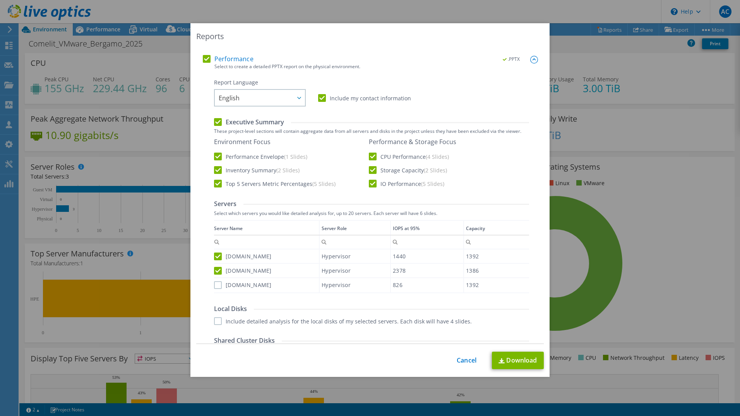
click at [215, 284] on label "rdbg-esx-06.comelit.it" at bounding box center [243, 285] width 58 height 8
click at [0, 0] on input "rdbg-esx-06.comelit.it" at bounding box center [0, 0] width 0 height 0
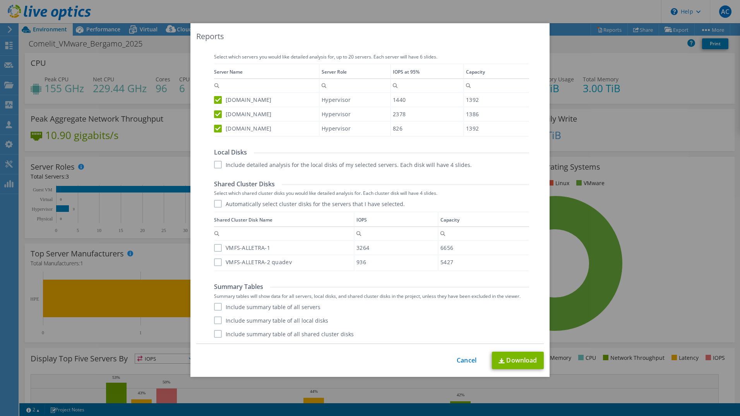
scroll to position [1, 0]
click at [214, 204] on label "Automatically select cluster disks for the servers that I have selected." at bounding box center [309, 204] width 191 height 8
click at [0, 0] on input "Automatically select cluster disks for the servers that I have selected." at bounding box center [0, 0] width 0 height 0
click at [216, 306] on label "Include summary table of all servers" at bounding box center [267, 307] width 106 height 8
click at [0, 0] on input "Include summary table of all servers" at bounding box center [0, 0] width 0 height 0
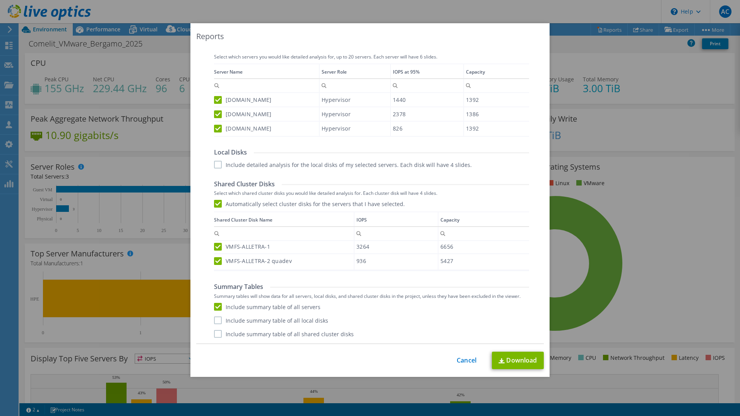
click at [216, 321] on label "Include summary table of all local disks" at bounding box center [271, 320] width 114 height 8
click at [0, 0] on input "Include summary table of all local disks" at bounding box center [0, 0] width 0 height 0
click at [216, 334] on label "Include summary table of all shared cluster disks" at bounding box center [284, 334] width 140 height 8
click at [0, 0] on input "Include summary table of all shared cluster disks" at bounding box center [0, 0] width 0 height 0
click at [506, 355] on link "Download" at bounding box center [518, 359] width 52 height 17
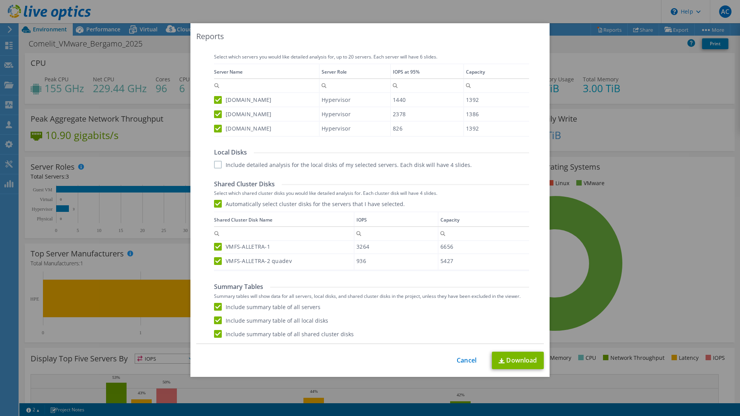
click at [461, 367] on div "This process may take a while, please wait... Cancel Download" at bounding box center [370, 359] width 348 height 17
click at [462, 364] on link "Cancel" at bounding box center [467, 359] width 20 height 7
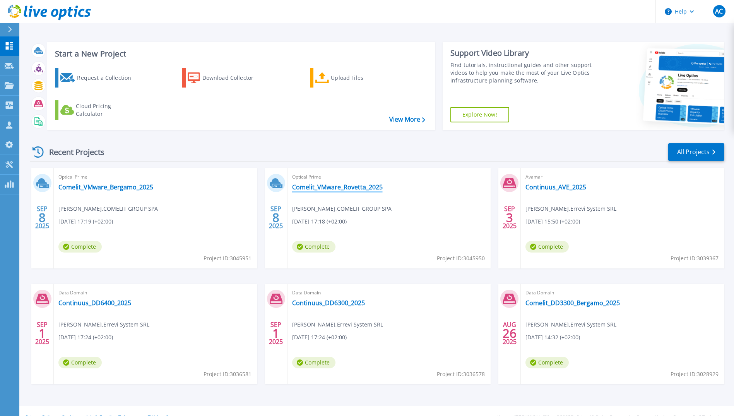
click at [342, 190] on link "Comelit_VMware_Rovetta_2025" at bounding box center [337, 187] width 91 height 8
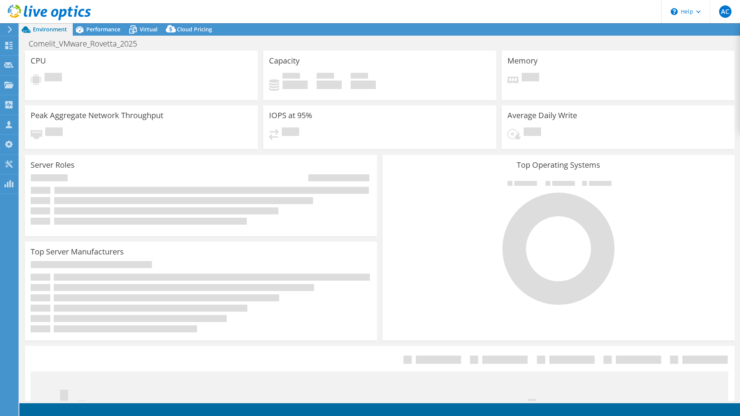
select select "USD"
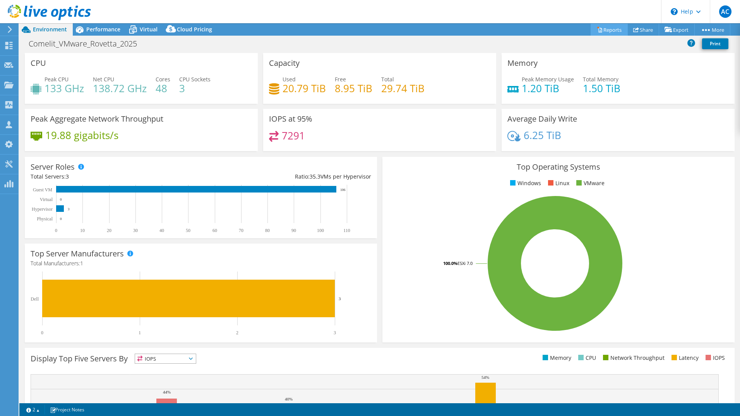
click at [608, 31] on link "Reports" at bounding box center [609, 30] width 37 height 12
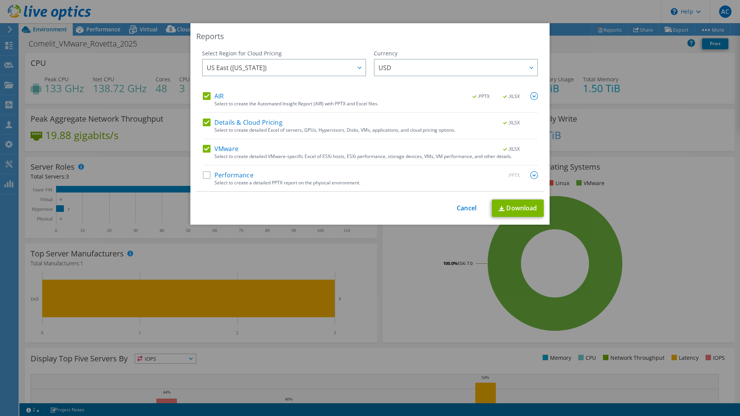
click at [236, 175] on label "Performance" at bounding box center [228, 175] width 51 height 8
click at [0, 0] on input "Performance" at bounding box center [0, 0] width 0 height 0
click at [361, 66] on div at bounding box center [359, 68] width 12 height 16
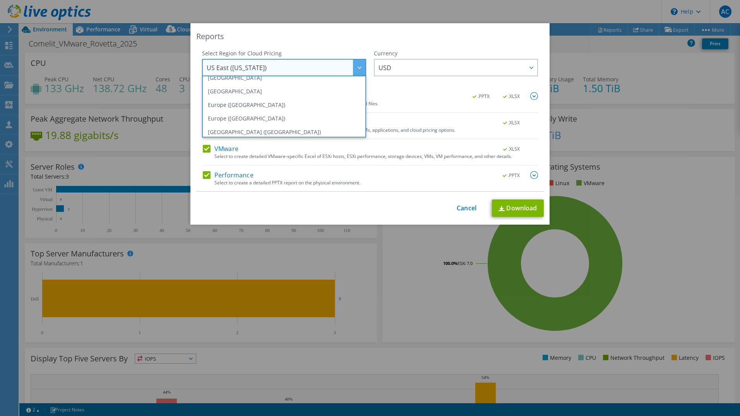
scroll to position [77, 0]
click at [270, 107] on li "Europe (Frankfurt)" at bounding box center [284, 102] width 160 height 14
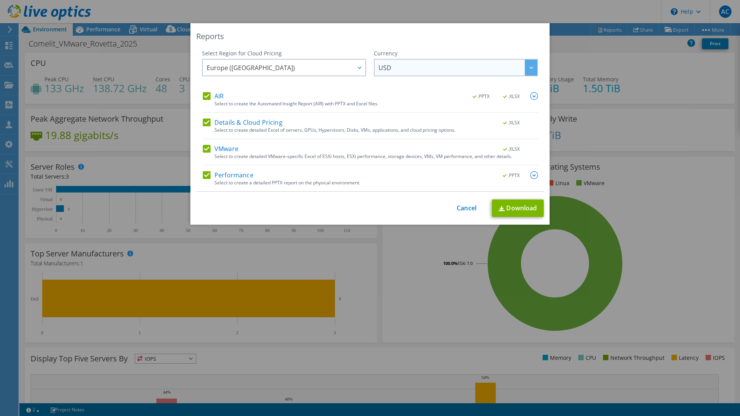
click at [404, 67] on span "USD" at bounding box center [458, 68] width 159 height 16
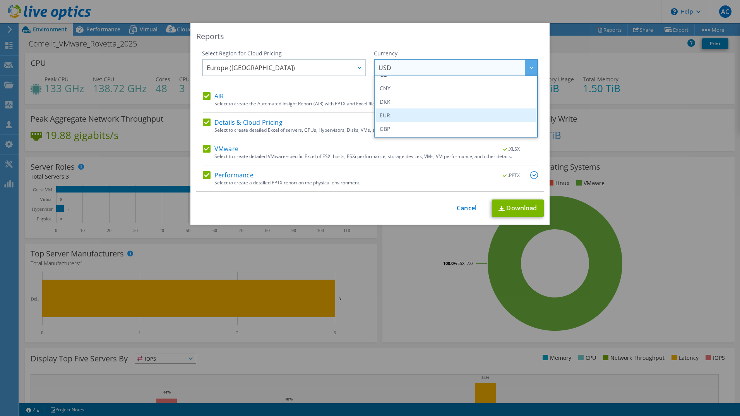
click at [393, 116] on li "EUR" at bounding box center [456, 115] width 160 height 14
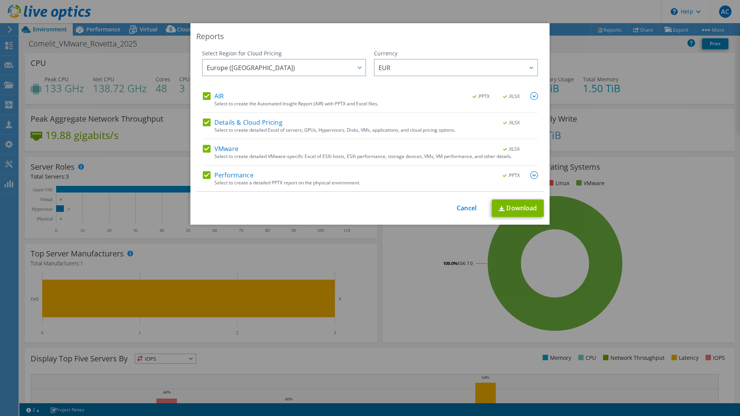
click at [531, 173] on img at bounding box center [534, 175] width 8 height 8
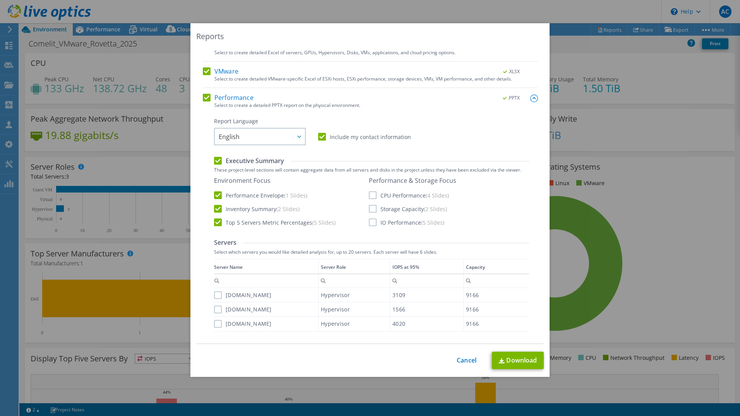
click at [370, 195] on label "CPU Performance (4 Slides)" at bounding box center [409, 195] width 80 height 8
click at [0, 0] on input "CPU Performance (4 Slides)" at bounding box center [0, 0] width 0 height 0
click at [372, 209] on label "Storage Capacity (2 Slides)" at bounding box center [408, 209] width 78 height 8
click at [0, 0] on input "Storage Capacity (2 Slides)" at bounding box center [0, 0] width 0 height 0
click at [372, 224] on label "IO Performance (5 Slides)" at bounding box center [406, 222] width 75 height 8
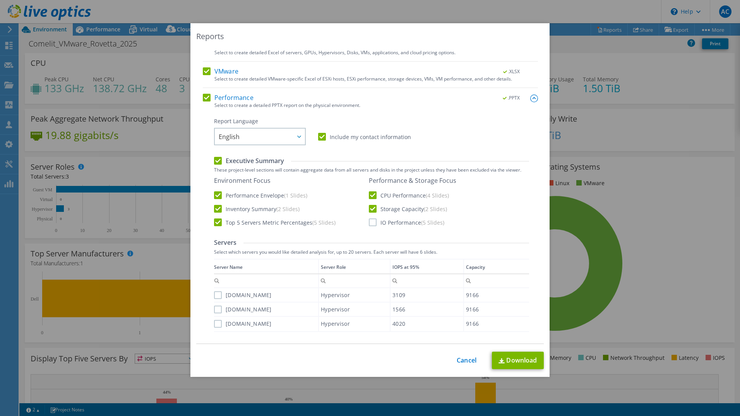
click at [0, 0] on input "IO Performance (5 Slides)" at bounding box center [0, 0] width 0 height 0
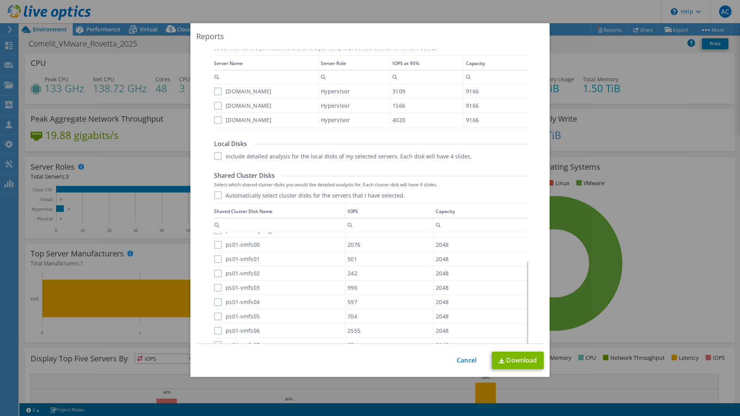
scroll to position [271, 0]
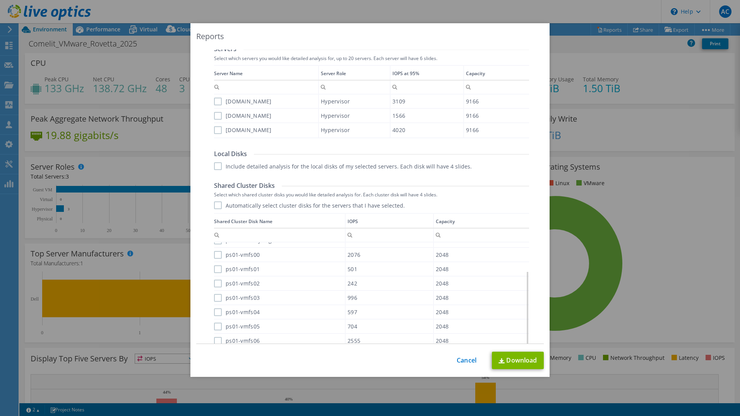
click at [215, 101] on label "com-esx-08.comelit.it" at bounding box center [243, 102] width 58 height 8
click at [0, 0] on input "com-esx-08.comelit.it" at bounding box center [0, 0] width 0 height 0
click at [214, 116] on label "com-esx-07.comelit.it" at bounding box center [243, 116] width 58 height 8
click at [0, 0] on input "com-esx-07.comelit.it" at bounding box center [0, 0] width 0 height 0
click at [214, 130] on label "com-esx-09.comelit.it" at bounding box center [243, 130] width 58 height 8
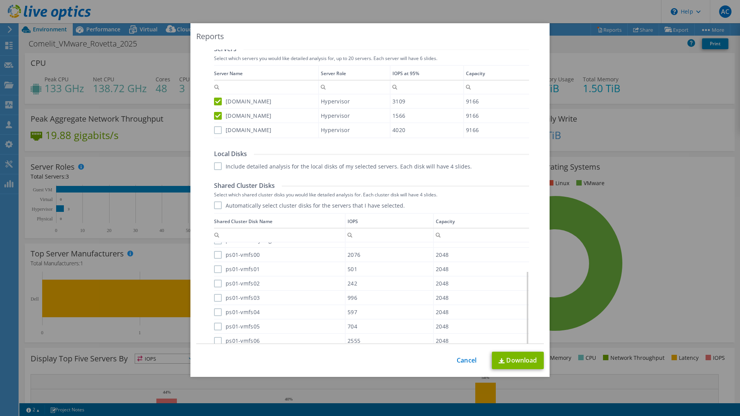
click at [0, 0] on input "com-esx-09.comelit.it" at bounding box center [0, 0] width 0 height 0
click at [217, 204] on label "Automatically select cluster disks for the servers that I have selected." at bounding box center [309, 205] width 191 height 8
click at [0, 0] on input "Automatically select cluster disks for the servers that I have selected." at bounding box center [0, 0] width 0 height 0
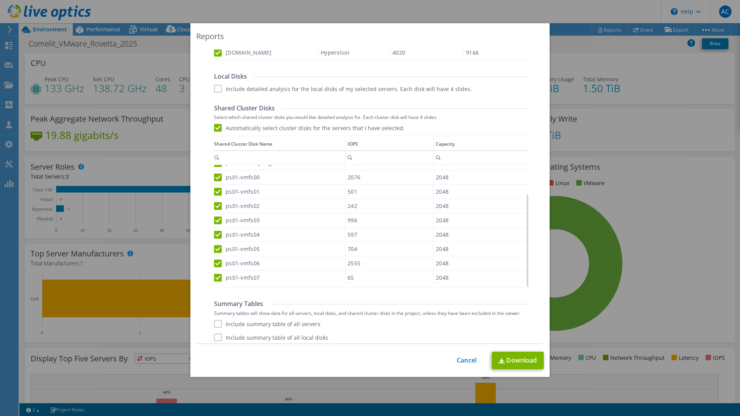
scroll to position [365, 0]
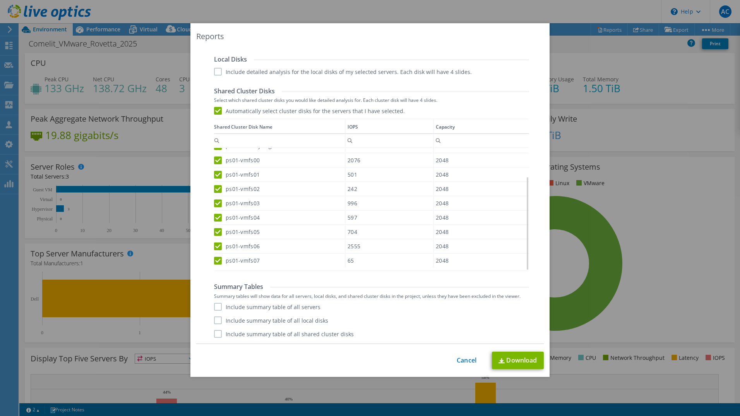
click at [214, 307] on label "Include summary table of all servers" at bounding box center [267, 307] width 106 height 8
click at [0, 0] on input "Include summary table of all servers" at bounding box center [0, 0] width 0 height 0
drag, startPoint x: 215, startPoint y: 322, endPoint x: 214, endPoint y: 330, distance: 7.8
click at [215, 323] on label "Include summary table of all local disks" at bounding box center [271, 320] width 114 height 8
click at [0, 0] on input "Include summary table of all local disks" at bounding box center [0, 0] width 0 height 0
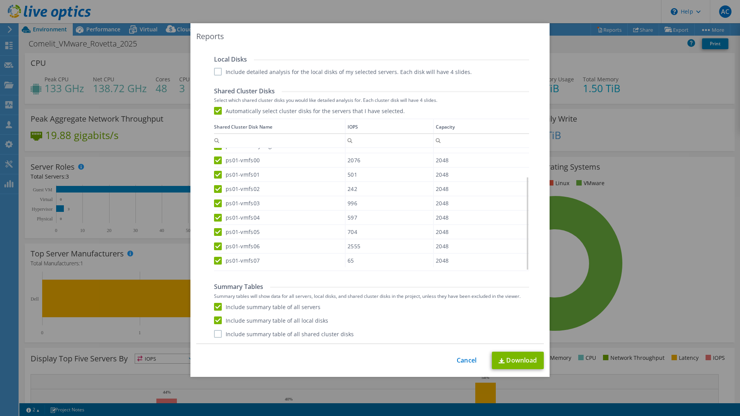
click at [214, 335] on label "Include summary table of all shared cluster disks" at bounding box center [284, 334] width 140 height 8
click at [0, 0] on input "Include summary table of all shared cluster disks" at bounding box center [0, 0] width 0 height 0
click at [504, 359] on link "Download" at bounding box center [518, 359] width 52 height 17
click at [460, 363] on link "Cancel" at bounding box center [467, 359] width 20 height 7
